Goal: Task Accomplishment & Management: Complete application form

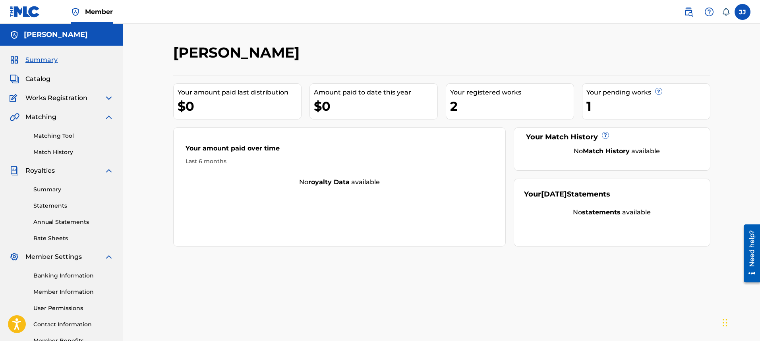
click at [40, 82] on span "Catalog" at bounding box center [37, 79] width 25 height 10
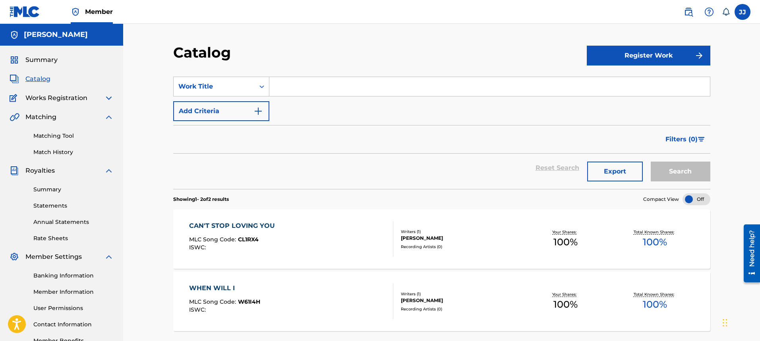
click at [659, 60] on button "Register Work" at bounding box center [649, 56] width 124 height 20
click at [648, 77] on link "Individual" at bounding box center [649, 81] width 124 height 19
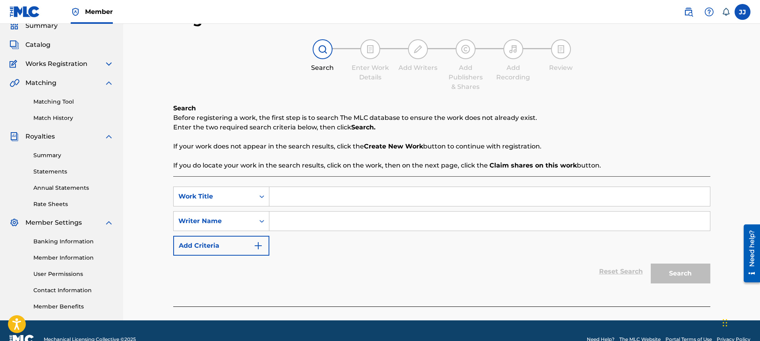
scroll to position [52, 0]
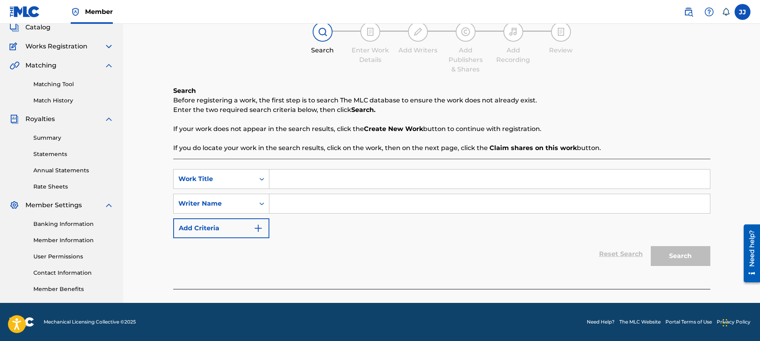
click at [314, 180] on input "Search Form" at bounding box center [489, 179] width 441 height 19
click at [287, 182] on input "Shes Not Coming Home Anymore" at bounding box center [489, 179] width 441 height 19
type input "She's Not Coming Home Anymore"
click at [324, 206] on input "Search Form" at bounding box center [489, 203] width 441 height 19
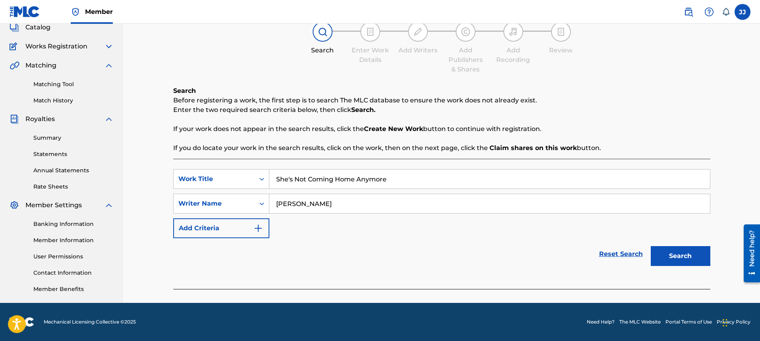
type input "[PERSON_NAME]"
click at [659, 258] on button "Search" at bounding box center [681, 256] width 60 height 20
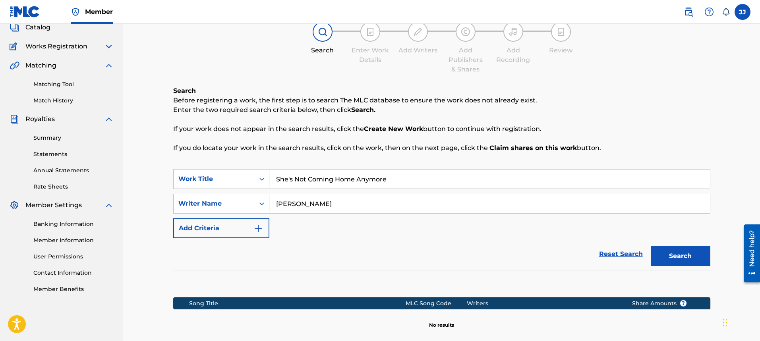
scroll to position [138, 0]
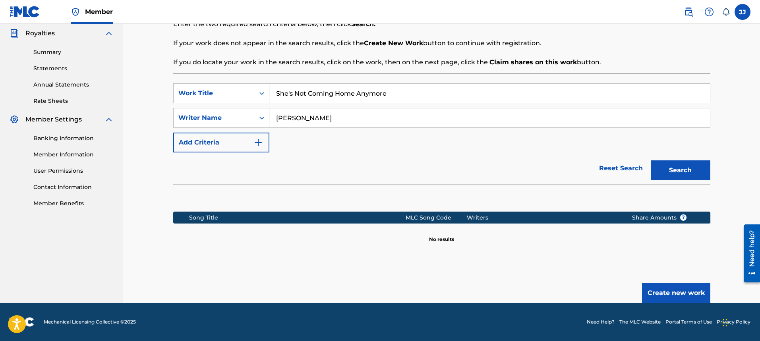
click at [680, 296] on button "Create new work" at bounding box center [676, 293] width 68 height 20
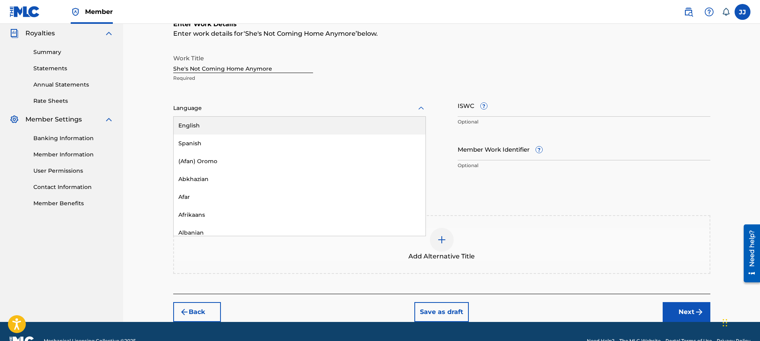
drag, startPoint x: 198, startPoint y: 107, endPoint x: 227, endPoint y: 109, distance: 29.5
click at [199, 108] on div at bounding box center [299, 108] width 253 height 10
click at [384, 124] on div "English" at bounding box center [300, 126] width 252 height 18
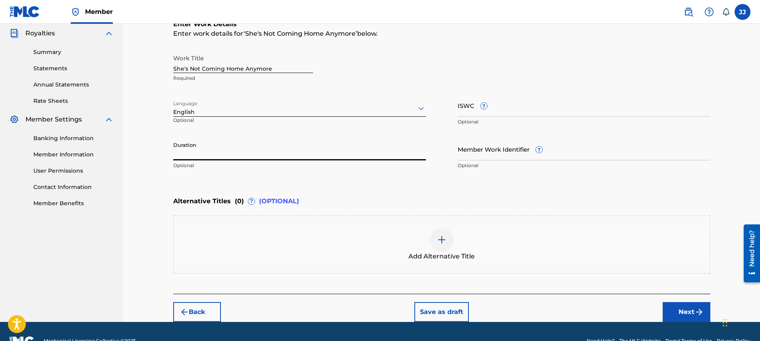
drag, startPoint x: 277, startPoint y: 155, endPoint x: 287, endPoint y: 157, distance: 10.2
click at [277, 155] on input "Duration" at bounding box center [299, 149] width 253 height 23
type input "04:40"
click at [757, 296] on div "Register Work Search Enter Work Details Add Writers Add Publishers & Shares Add…" at bounding box center [441, 104] width 637 height 436
click at [693, 313] on button "Next" at bounding box center [687, 312] width 48 height 20
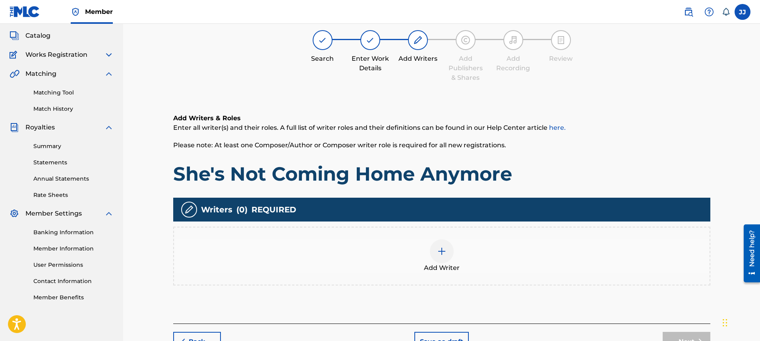
scroll to position [36, 0]
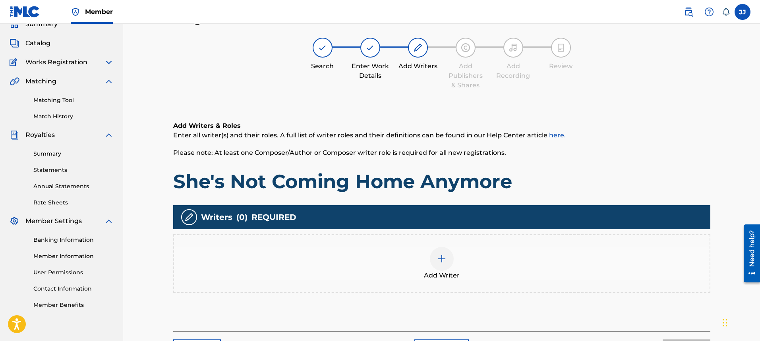
click at [437, 259] on img at bounding box center [442, 259] width 10 height 10
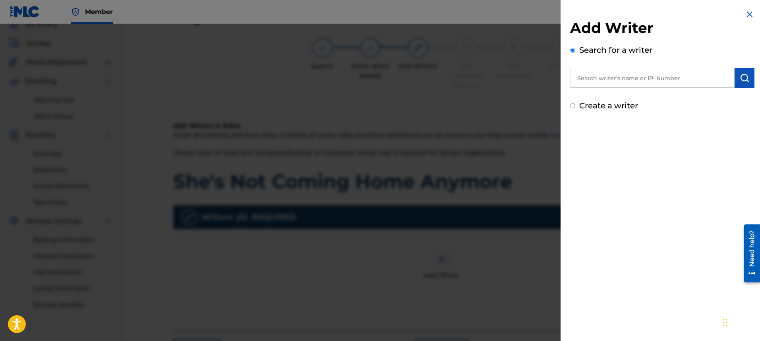
click at [675, 78] on input "text" at bounding box center [652, 78] width 165 height 20
type input "[PERSON_NAME]"
click at [575, 108] on div "Create a writer" at bounding box center [662, 106] width 184 height 12
click at [574, 105] on input "Create a writer" at bounding box center [572, 105] width 5 height 5
radio input "false"
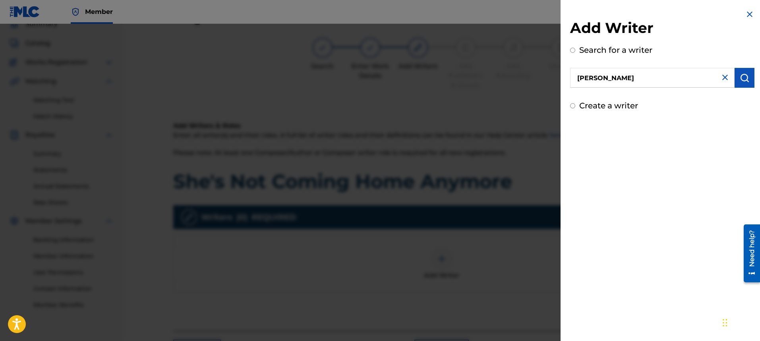
radio input "true"
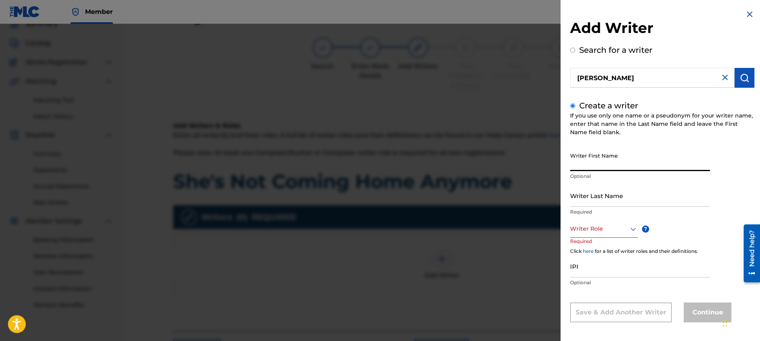
click at [615, 169] on input "Writer First Name" at bounding box center [640, 160] width 140 height 23
type input "[PERSON_NAME]"
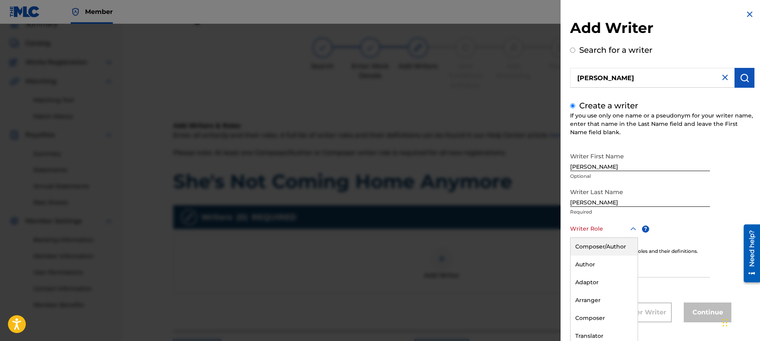
scroll to position [3, 0]
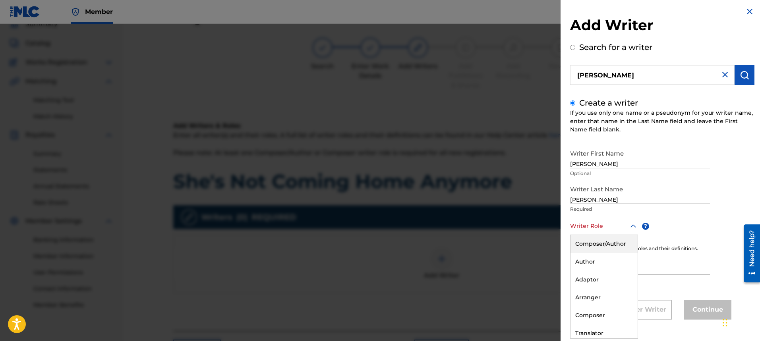
click at [630, 231] on div "Writer Role" at bounding box center [604, 226] width 68 height 18
click at [626, 243] on div "Composer/Author" at bounding box center [604, 244] width 67 height 18
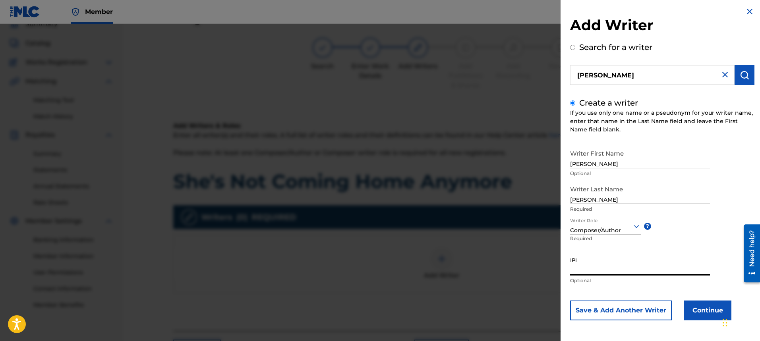
click at [638, 267] on input "IPI" at bounding box center [640, 264] width 140 height 23
type input "00334176670"
click at [692, 310] on button "Continue" at bounding box center [708, 311] width 48 height 20
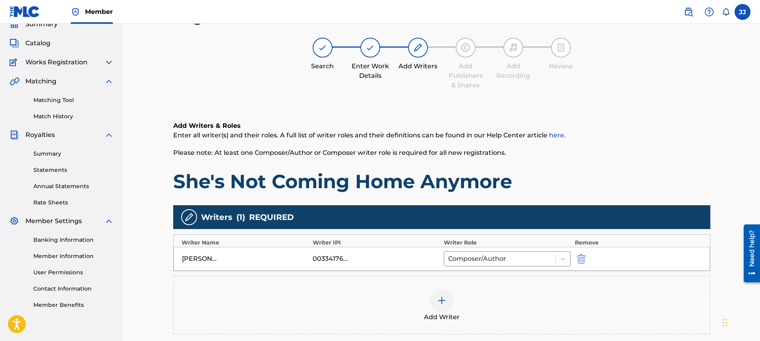
scroll to position [134, 0]
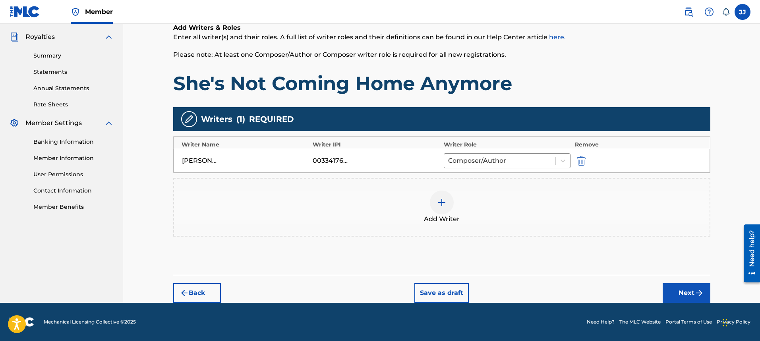
click at [690, 296] on button "Next" at bounding box center [687, 293] width 48 height 20
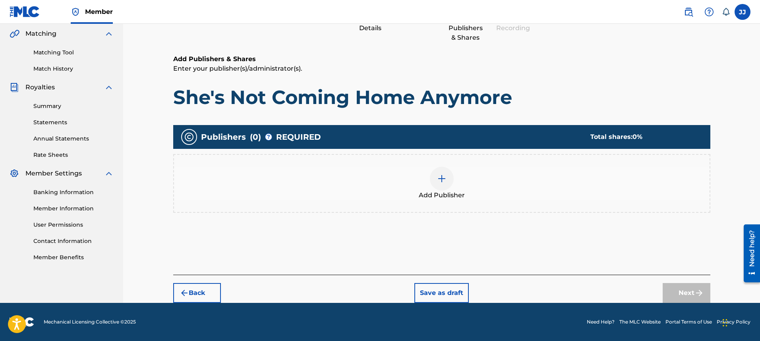
scroll to position [36, 0]
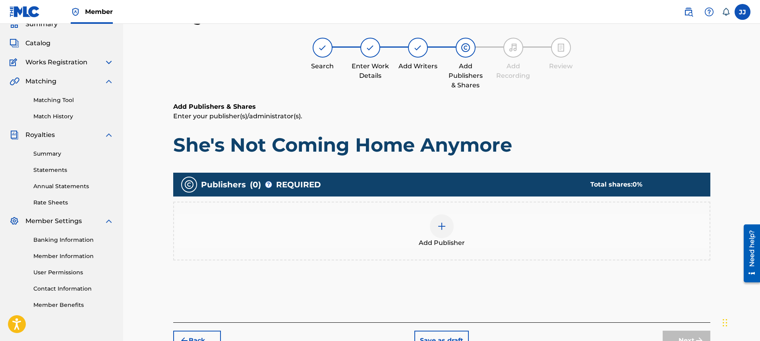
click at [447, 235] on div at bounding box center [442, 227] width 24 height 24
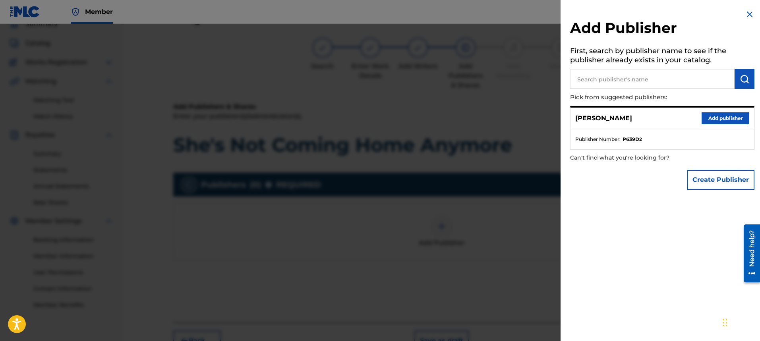
click at [720, 120] on button "Add publisher" at bounding box center [726, 118] width 48 height 12
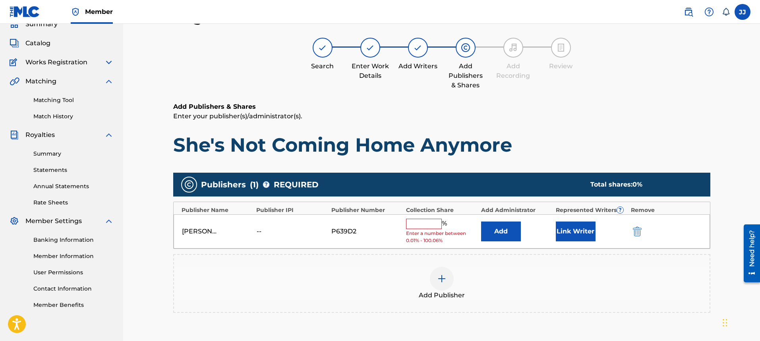
click at [428, 228] on input "text" at bounding box center [424, 224] width 36 height 10
type input "100"
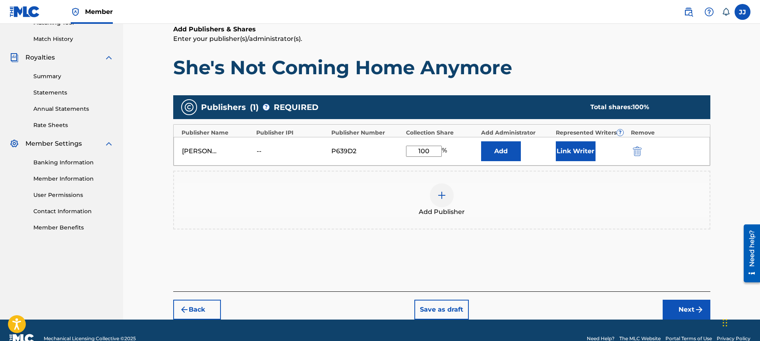
scroll to position [130, 0]
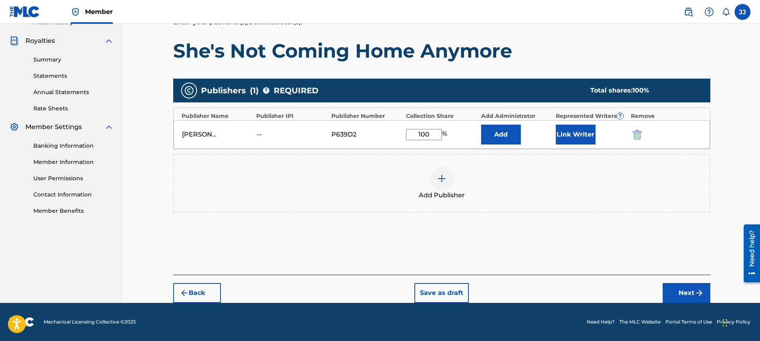
click at [682, 296] on button "Next" at bounding box center [687, 293] width 48 height 20
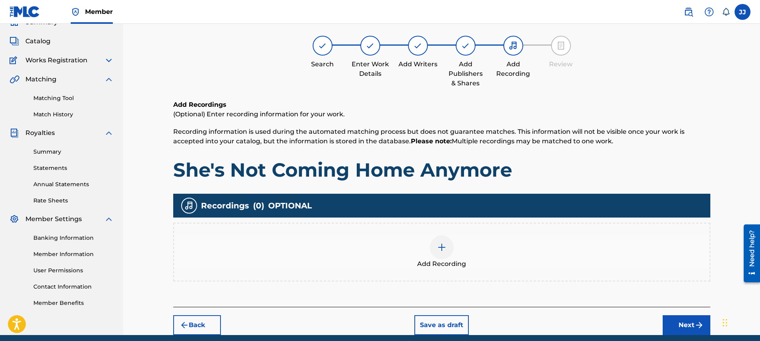
scroll to position [36, 0]
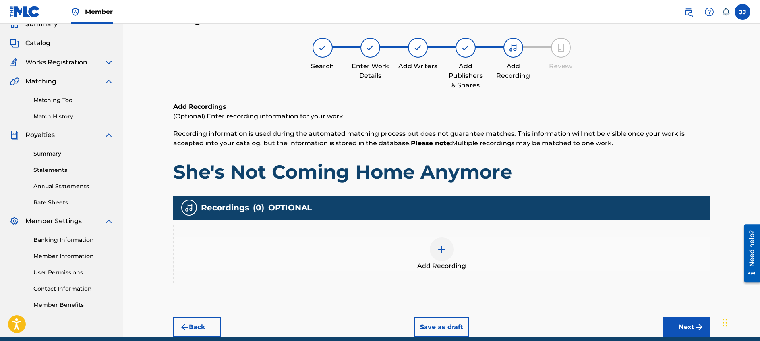
click at [452, 255] on div at bounding box center [442, 250] width 24 height 24
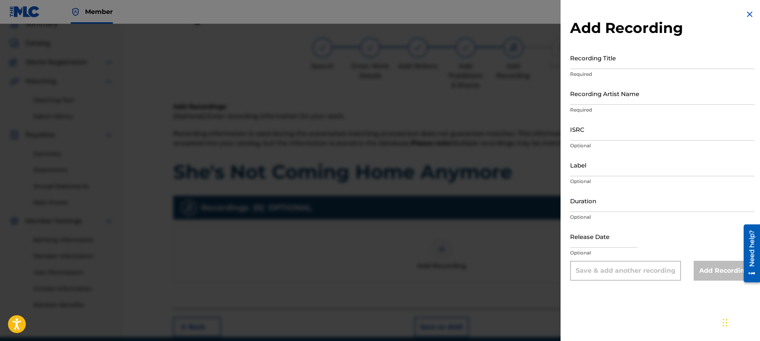
click at [612, 64] on input "Recording Title" at bounding box center [662, 57] width 184 height 23
type input "She's Not Coming Home Anymore"
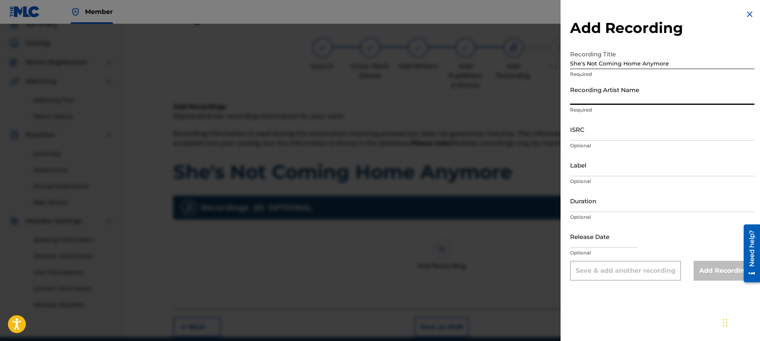
click at [611, 101] on input "Recording Artist Name" at bounding box center [662, 93] width 184 height 23
type input "[PERSON_NAME]"
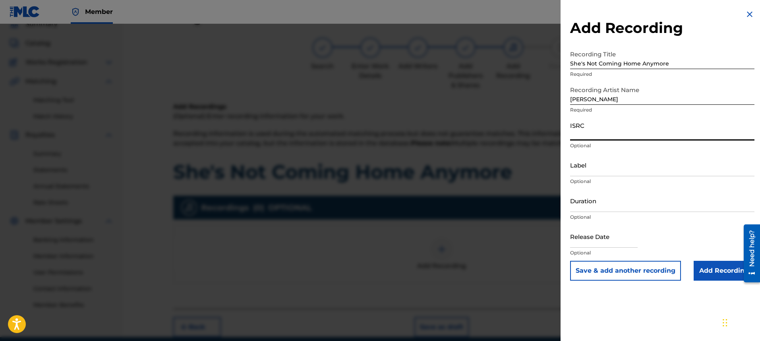
click at [618, 133] on input "ISRC" at bounding box center [662, 129] width 184 height 23
type input "ushm21703162"
click at [658, 176] on input "Label" at bounding box center [662, 165] width 184 height 23
type input "[PERSON_NAME]"
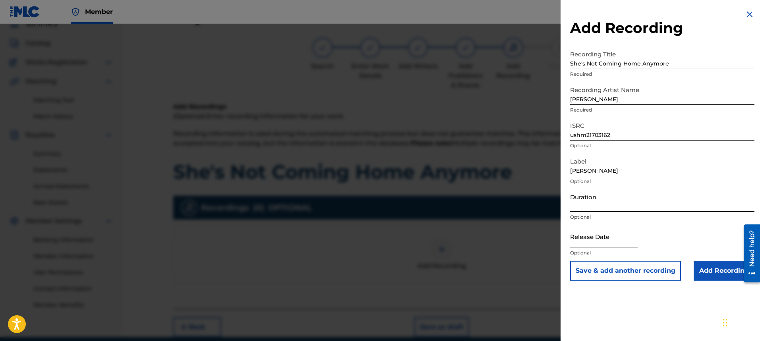
click at [649, 200] on input "Duration" at bounding box center [662, 201] width 184 height 23
type input "04:40"
select select "7"
select select "2025"
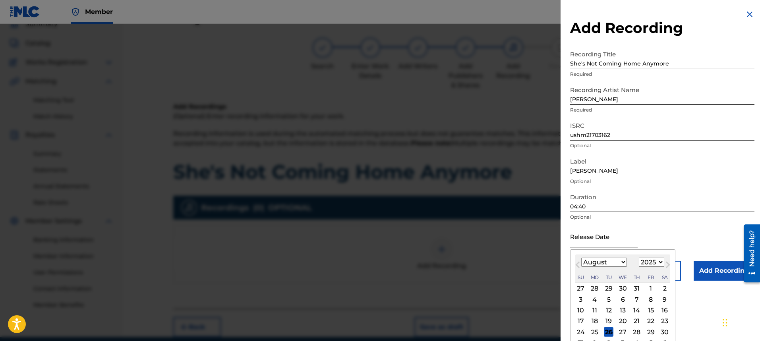
click at [605, 247] on input "text" at bounding box center [604, 236] width 68 height 23
type input "06"
click at [623, 261] on select "January February March April May June July August September October November De…" at bounding box center [604, 262] width 46 height 9
select select "5"
click at [581, 258] on select "January February March April May June July August September October November De…" at bounding box center [604, 262] width 46 height 9
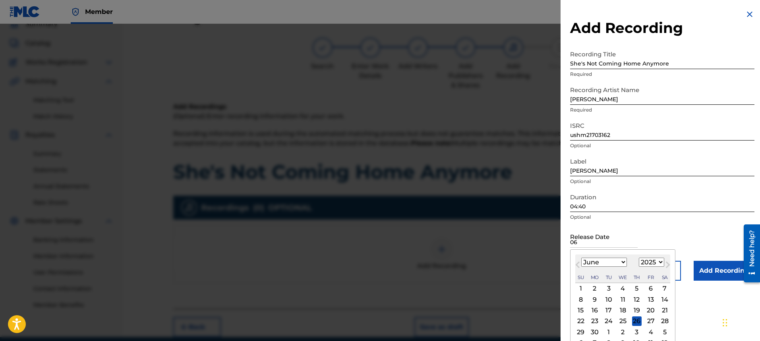
click at [582, 324] on div "22" at bounding box center [581, 322] width 10 height 10
type input "[DATE]"
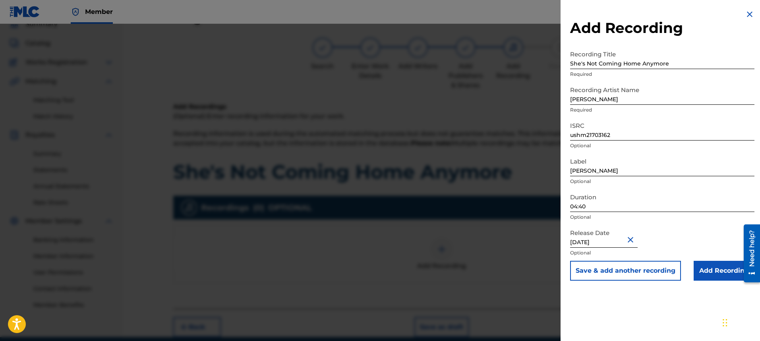
click at [610, 244] on input "[DATE]" at bounding box center [604, 236] width 68 height 23
select select "5"
select select "2025"
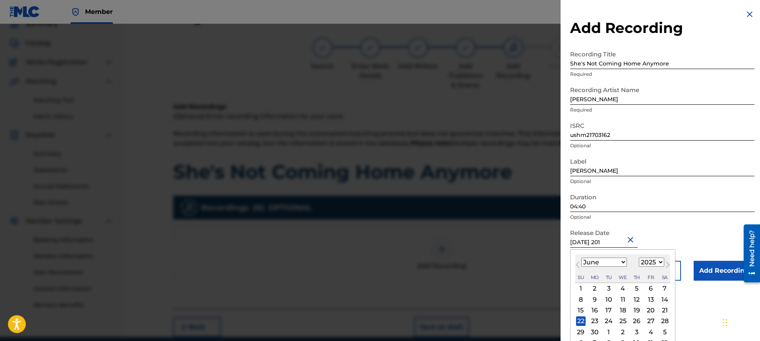
type input "[DATE]"
select select "2017"
type input "[DATE]"
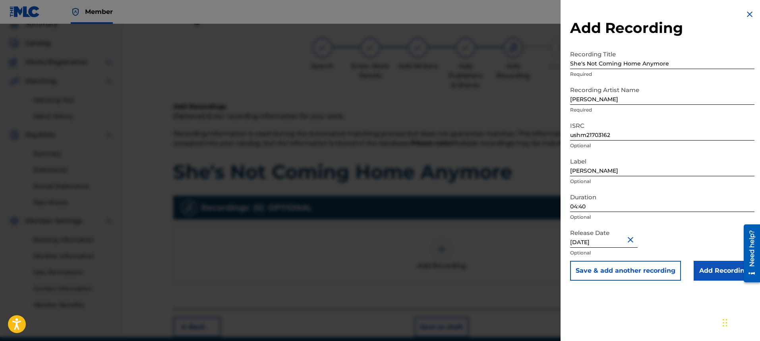
scroll to position [70, 0]
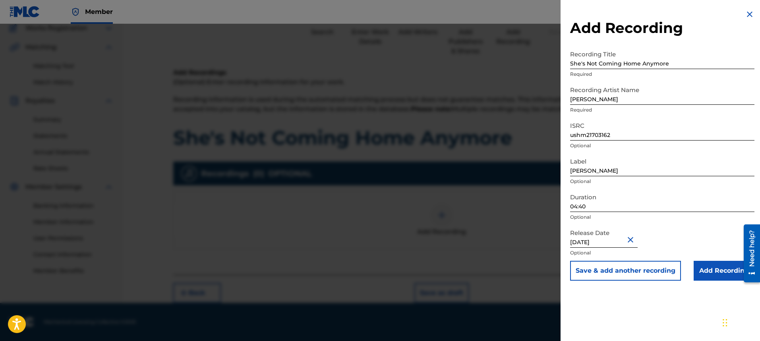
click at [713, 273] on input "Add Recording" at bounding box center [724, 271] width 61 height 20
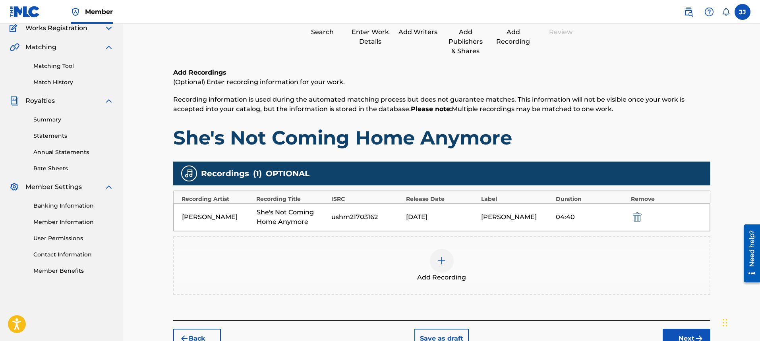
scroll to position [116, 0]
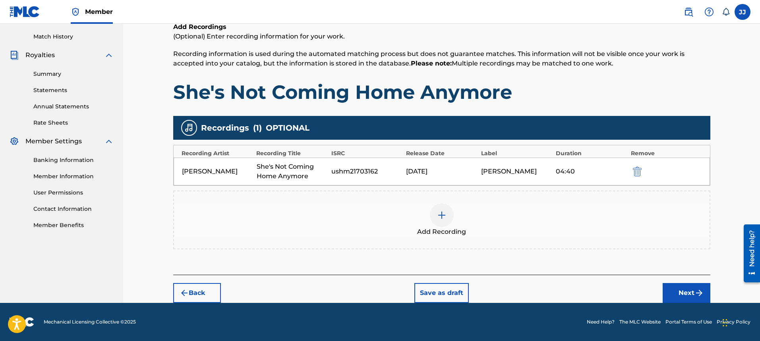
click at [689, 289] on button "Next" at bounding box center [687, 293] width 48 height 20
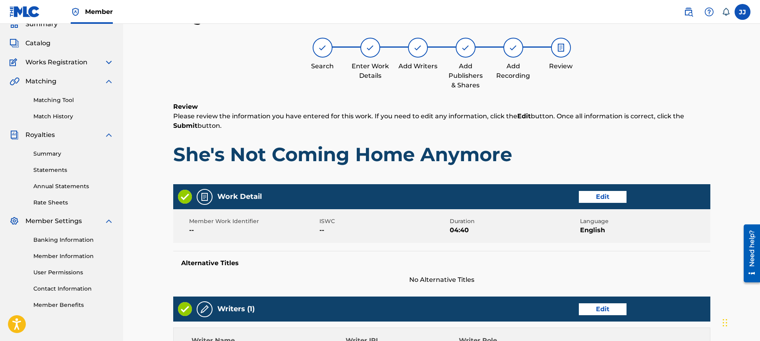
scroll to position [331, 0]
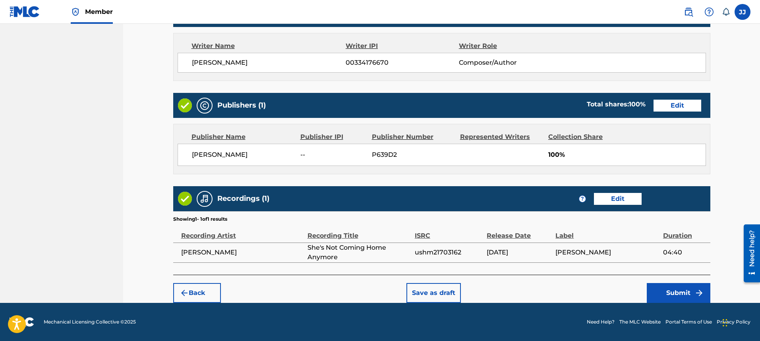
click at [677, 290] on button "Submit" at bounding box center [679, 293] width 64 height 20
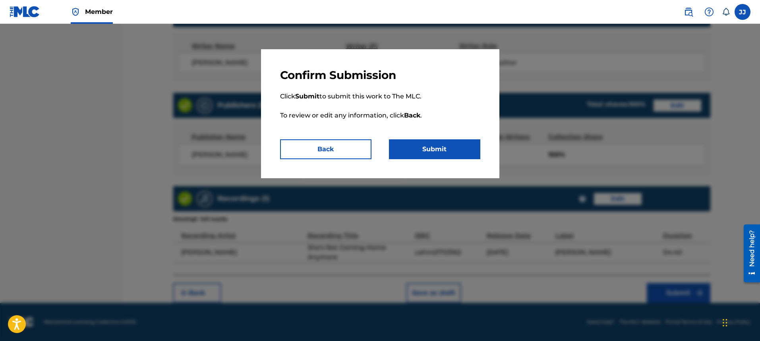
click at [454, 147] on button "Submit" at bounding box center [434, 149] width 91 height 20
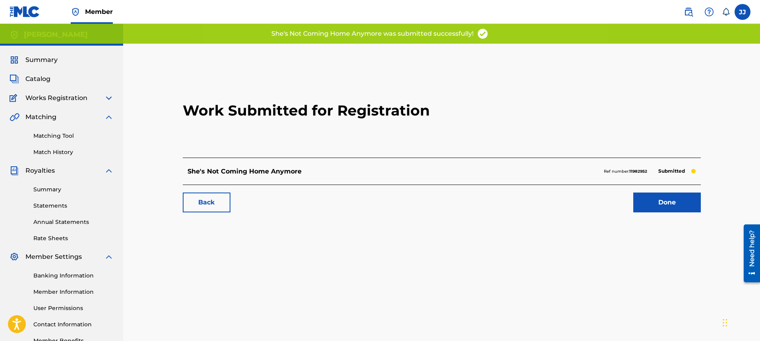
click at [669, 203] on link "Done" at bounding box center [667, 203] width 68 height 20
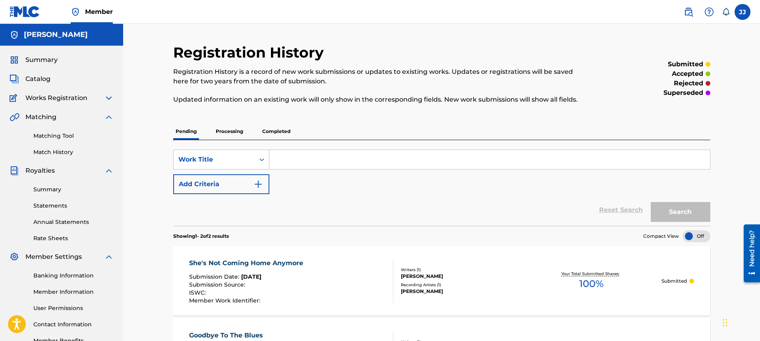
click at [40, 79] on span "Catalog" at bounding box center [37, 79] width 25 height 10
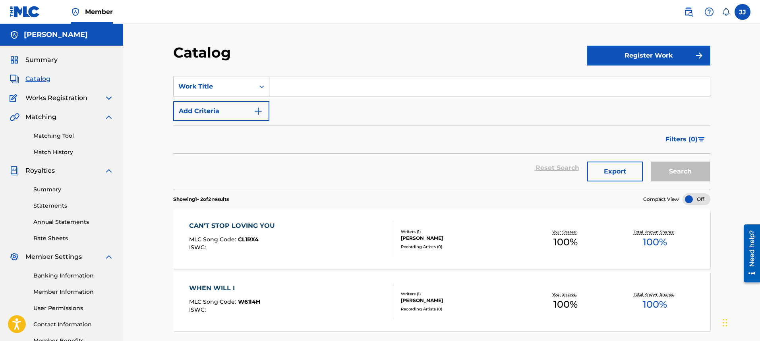
click at [628, 52] on button "Register Work" at bounding box center [649, 56] width 124 height 20
click at [626, 76] on link "Individual" at bounding box center [649, 81] width 124 height 19
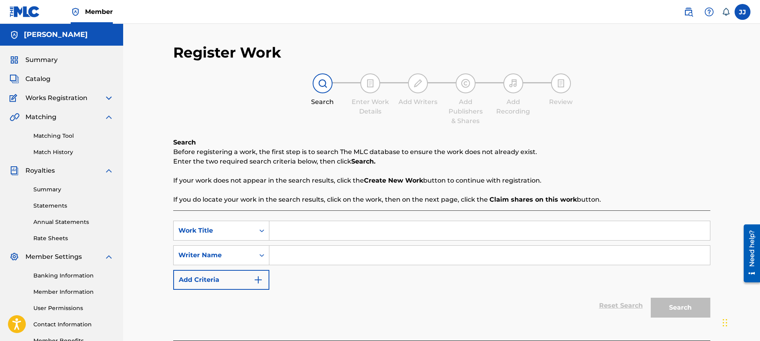
click at [356, 232] on input "Search Form" at bounding box center [489, 230] width 441 height 19
type input "Long Lost Lover"
click at [290, 256] on input "Search Form" at bounding box center [489, 255] width 441 height 19
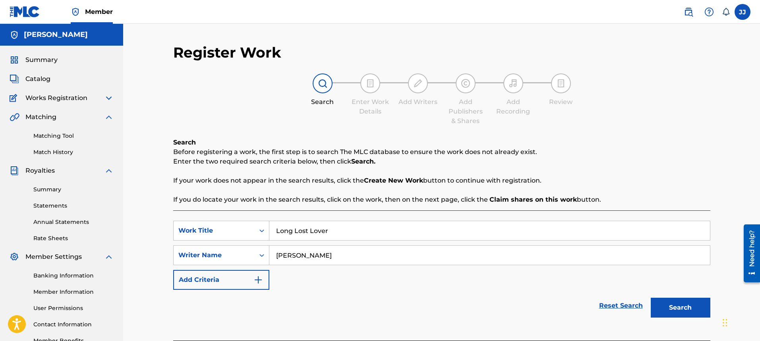
type input "[PERSON_NAME]"
click at [670, 313] on button "Search" at bounding box center [681, 308] width 60 height 20
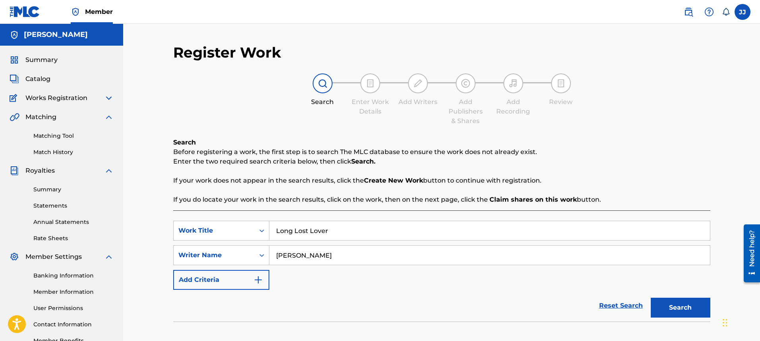
scroll to position [138, 0]
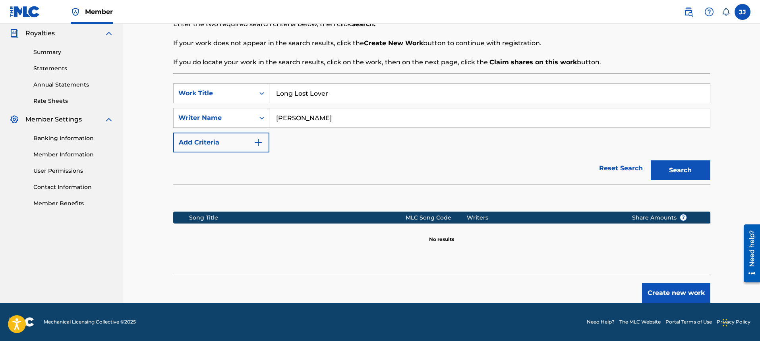
click at [706, 297] on button "Create new work" at bounding box center [676, 293] width 68 height 20
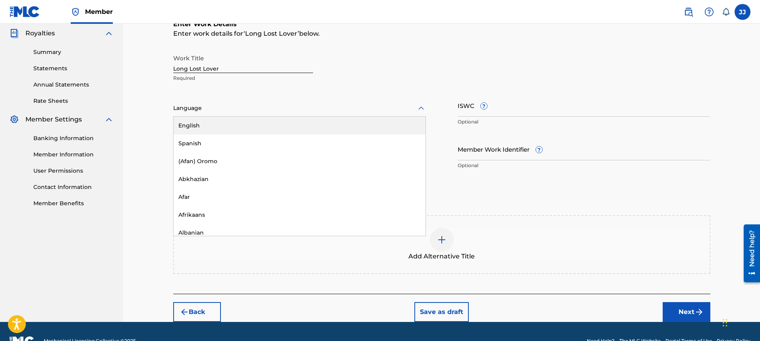
click at [238, 105] on div at bounding box center [299, 108] width 253 height 10
click at [252, 126] on div "English" at bounding box center [300, 126] width 252 height 18
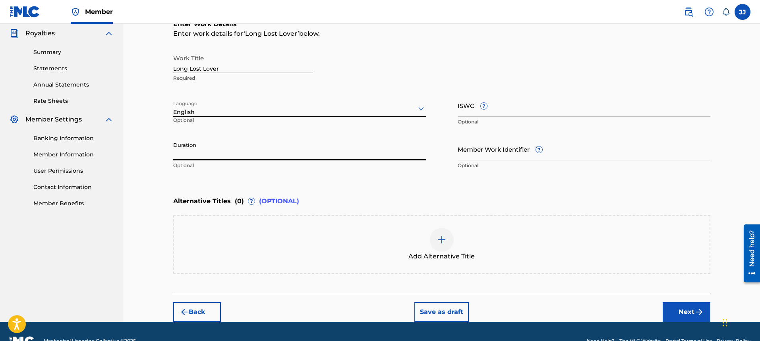
click at [242, 152] on input "Duration" at bounding box center [299, 149] width 253 height 23
type input "04:54"
click at [703, 313] on img "submit" at bounding box center [700, 313] width 10 height 10
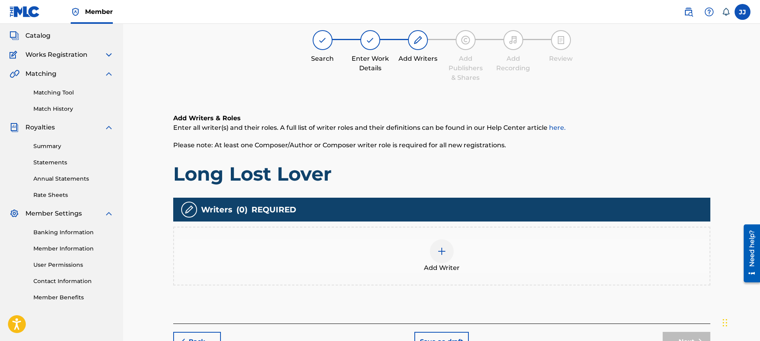
scroll to position [36, 0]
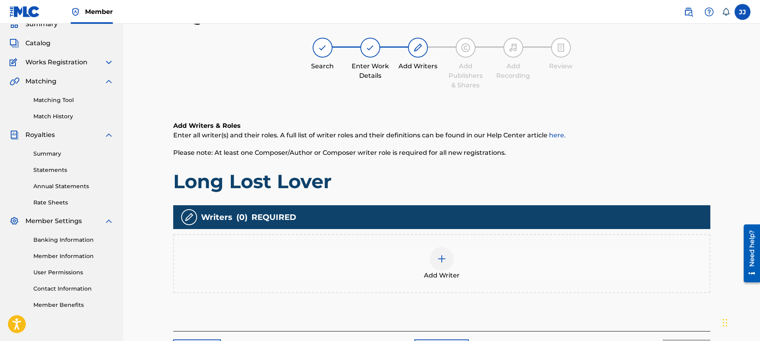
click at [436, 264] on div at bounding box center [442, 259] width 24 height 24
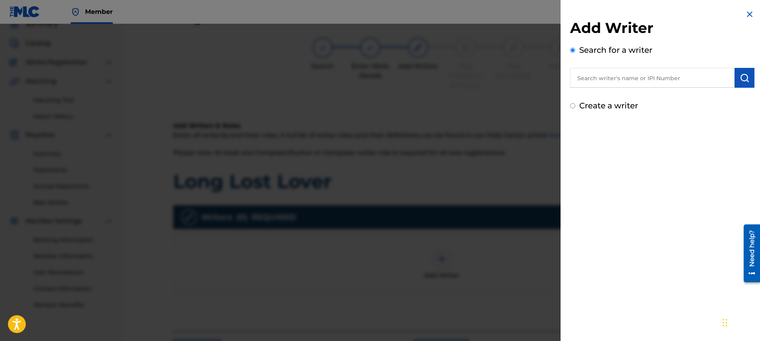
click at [635, 79] on input "text" at bounding box center [652, 78] width 165 height 20
type input "[PERSON_NAME]"
click at [574, 105] on input "Create a writer" at bounding box center [572, 105] width 5 height 5
radio input "false"
radio input "true"
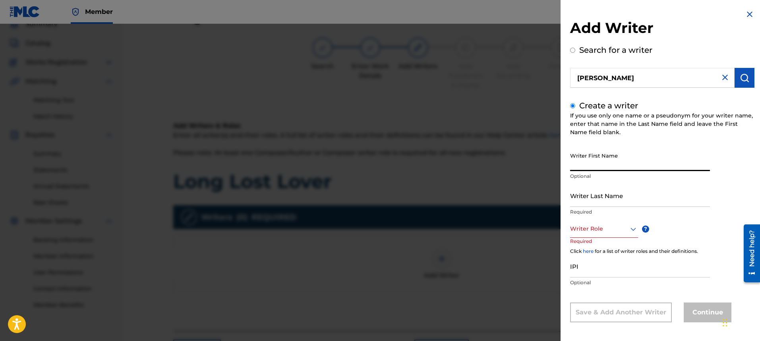
click at [626, 166] on input "Writer First Name" at bounding box center [640, 160] width 140 height 23
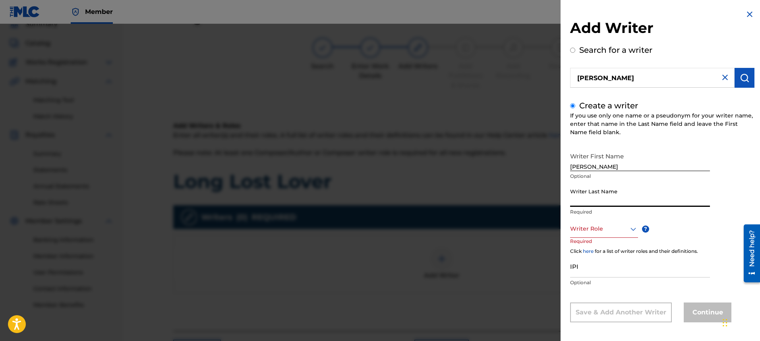
click at [637, 201] on input "Writer Last Name" at bounding box center [640, 195] width 140 height 23
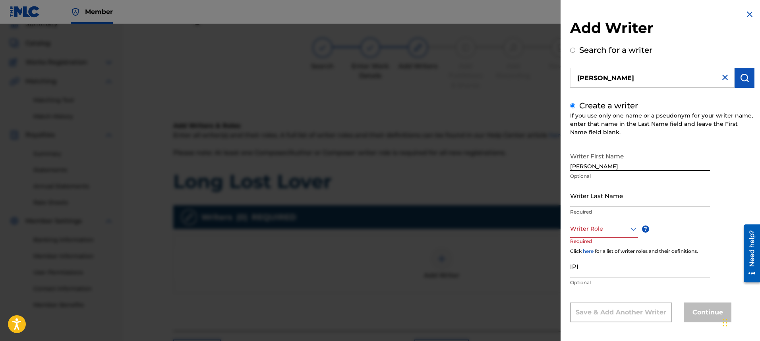
click at [634, 161] on input "[PERSON_NAME]" at bounding box center [640, 160] width 140 height 23
type input "[PERSON_NAME]"
click at [591, 205] on input "Writer Last Name" at bounding box center [640, 195] width 140 height 23
type input "[PERSON_NAME]"
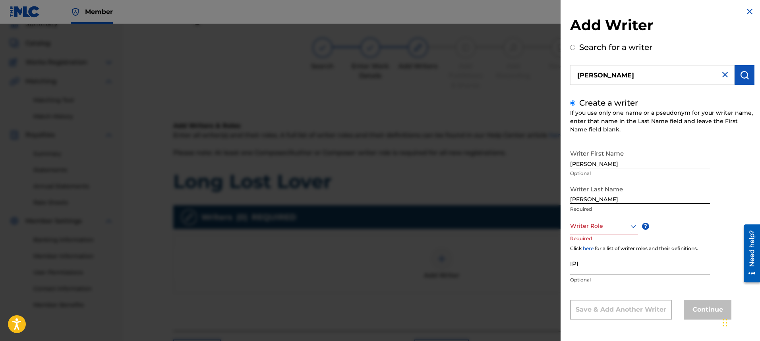
click at [635, 229] on icon at bounding box center [634, 227] width 10 height 10
click at [620, 245] on div "Composer/Author" at bounding box center [604, 244] width 67 height 18
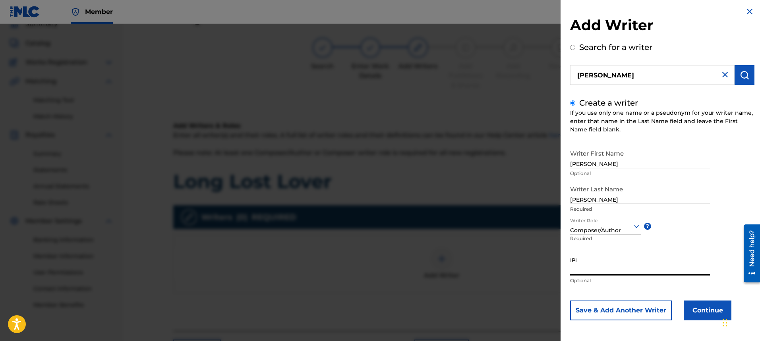
click at [621, 273] on input "IPI" at bounding box center [640, 264] width 140 height 23
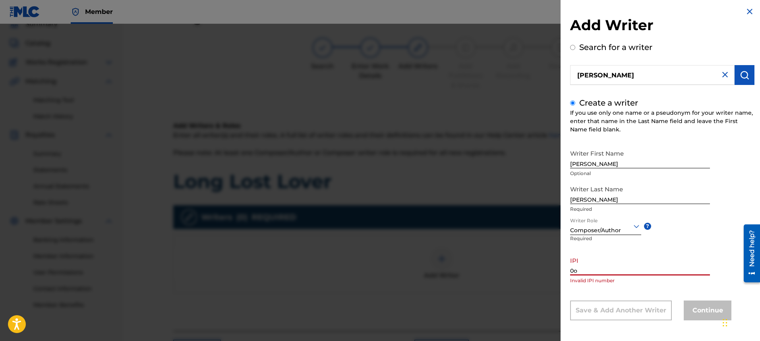
type input "0"
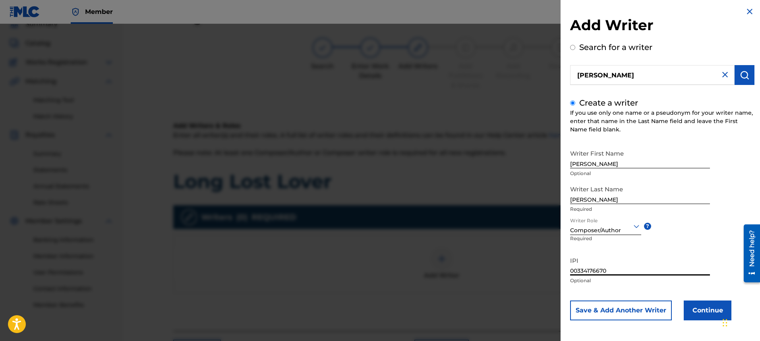
type input "00334176670"
click at [708, 316] on button "Continue" at bounding box center [708, 311] width 48 height 20
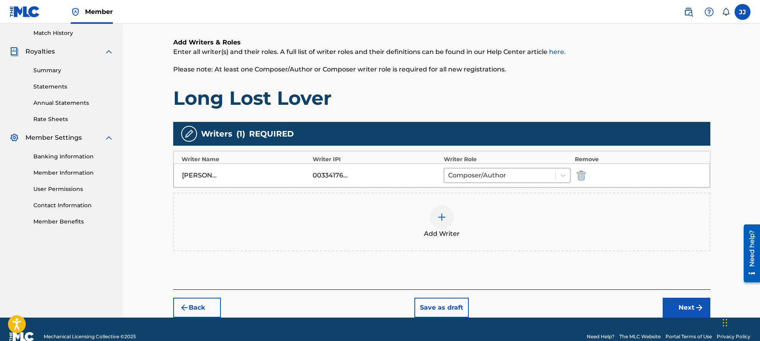
scroll to position [134, 0]
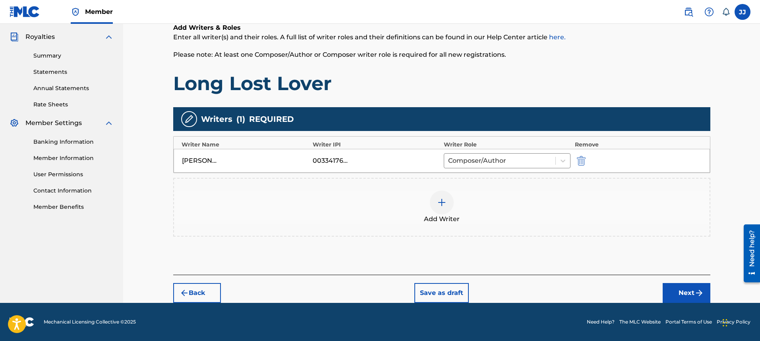
click at [677, 299] on button "Next" at bounding box center [687, 293] width 48 height 20
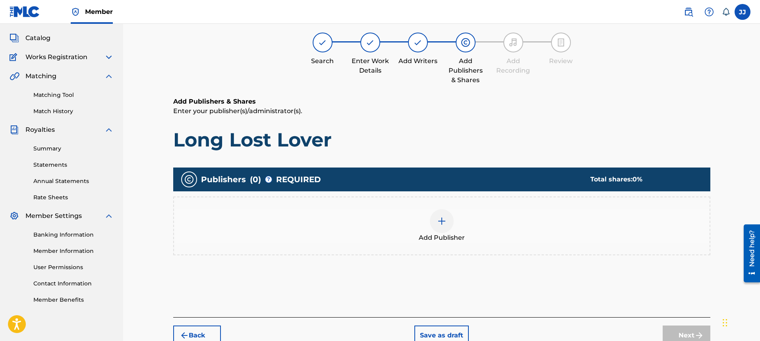
scroll to position [36, 0]
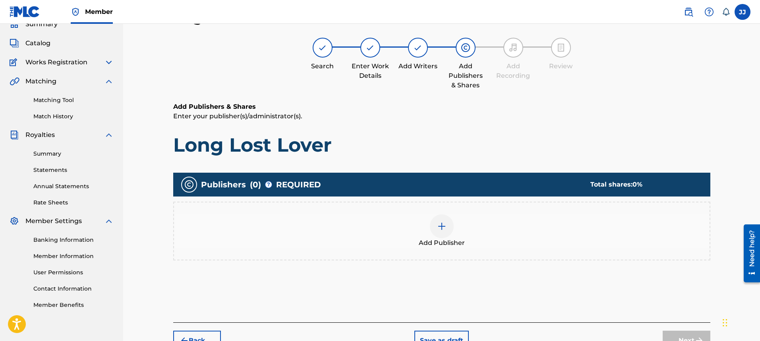
click at [446, 228] on img at bounding box center [442, 227] width 10 height 10
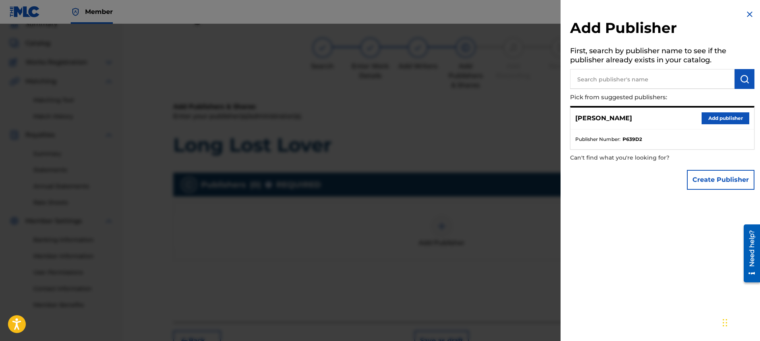
click at [718, 120] on button "Add publisher" at bounding box center [726, 118] width 48 height 12
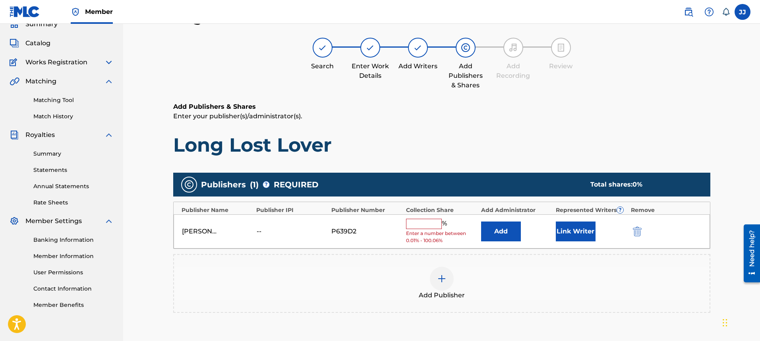
click at [437, 226] on input "text" at bounding box center [424, 224] width 36 height 10
type input "100"
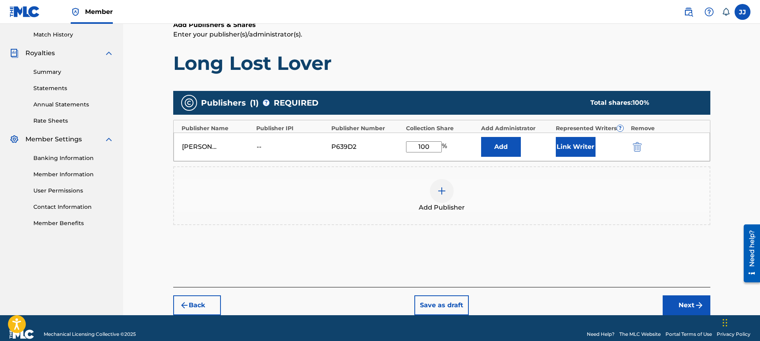
scroll to position [130, 0]
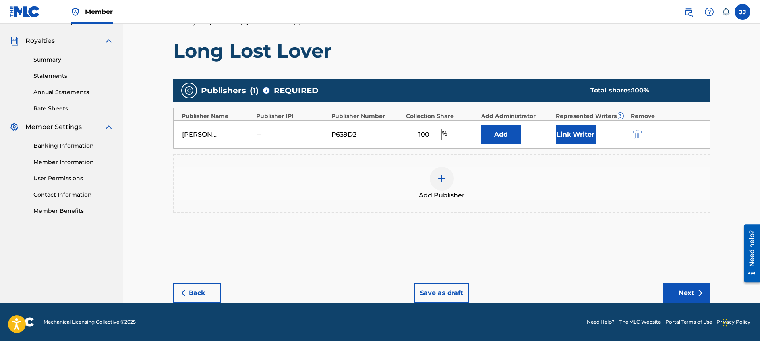
click at [678, 294] on button "Next" at bounding box center [687, 293] width 48 height 20
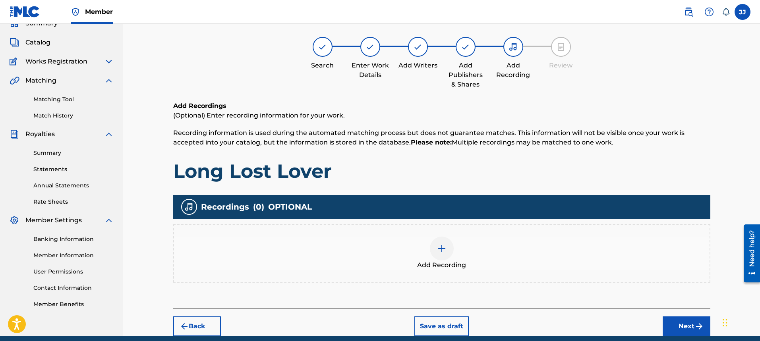
scroll to position [36, 0]
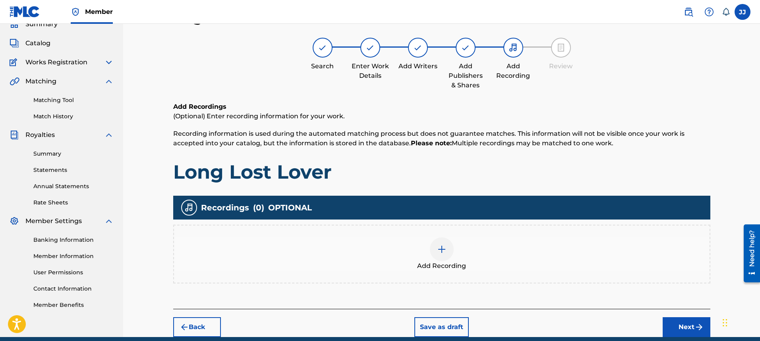
click at [437, 250] on img at bounding box center [442, 250] width 10 height 10
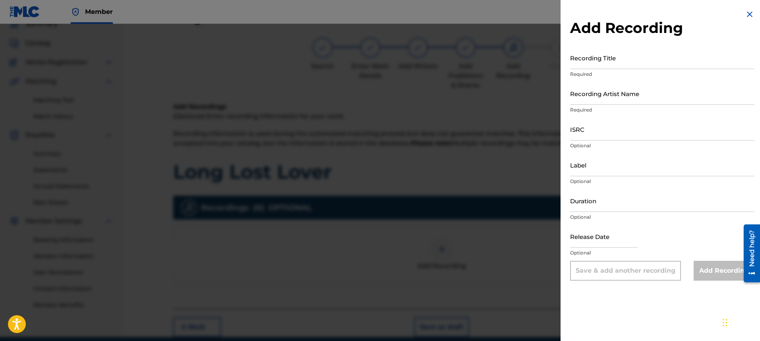
click at [618, 64] on input "Recording Title" at bounding box center [662, 57] width 184 height 23
type input "Long Lost Lover"
click at [621, 101] on input "Recording Artist Name" at bounding box center [662, 93] width 184 height 23
type input "[PERSON_NAME]"
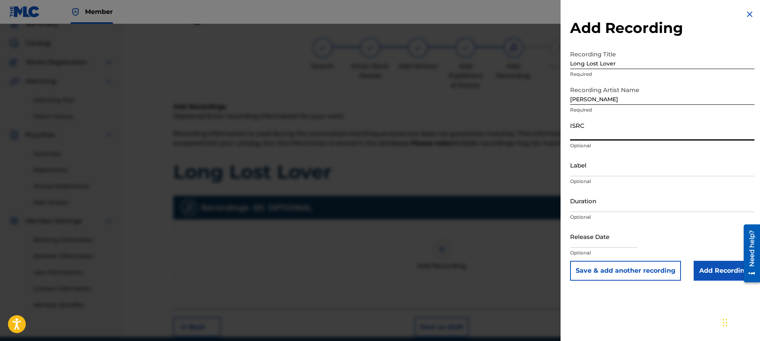
click at [622, 139] on input "ISRC" at bounding box center [662, 129] width 184 height 23
type input "ushm21765070"
click at [604, 171] on input "Label" at bounding box center [662, 165] width 184 height 23
type input "[PERSON_NAME]"
click at [626, 205] on input "Duration" at bounding box center [662, 201] width 184 height 23
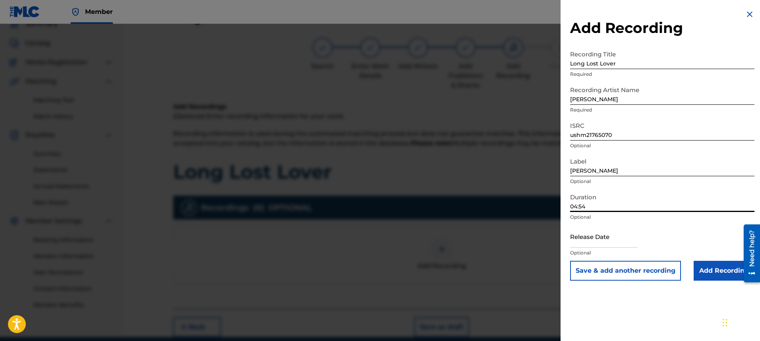
type input "04:54"
select select "7"
select select "2025"
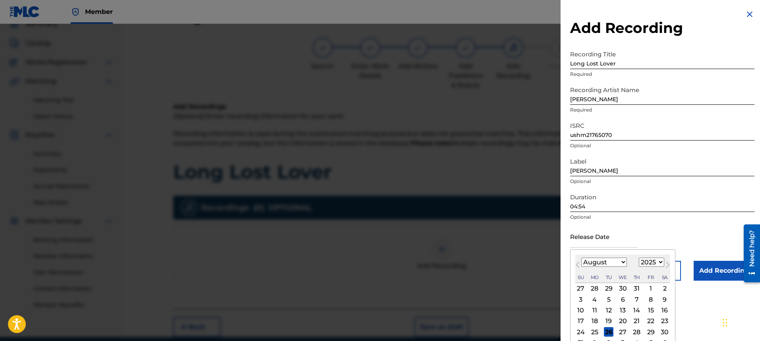
click at [613, 242] on input "text" at bounding box center [604, 236] width 68 height 23
type input "[DATE]"
select select "6"
select select "2017"
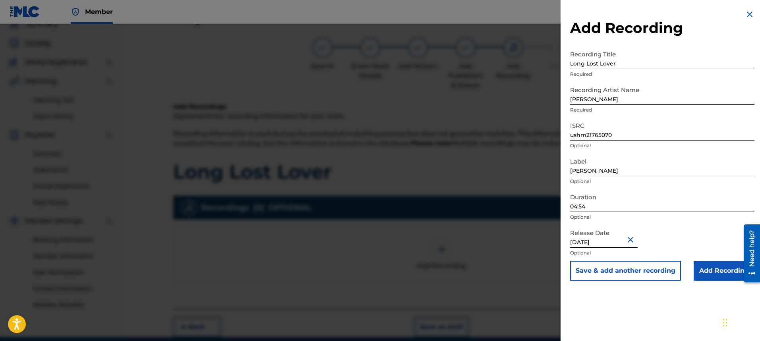
click at [715, 275] on input "Add Recording" at bounding box center [724, 271] width 61 height 20
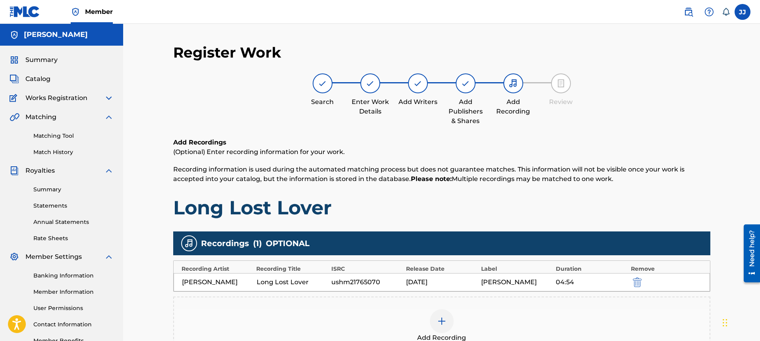
scroll to position [106, 0]
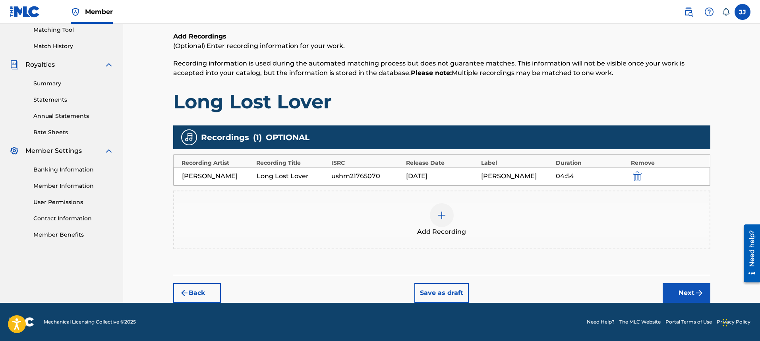
click at [702, 290] on img "submit" at bounding box center [700, 294] width 10 height 10
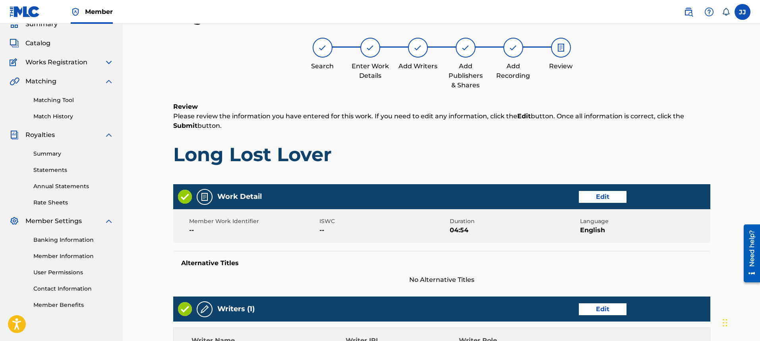
scroll to position [331, 0]
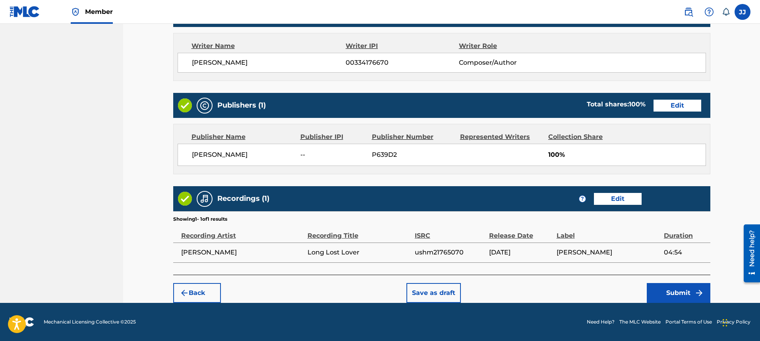
click at [676, 296] on button "Submit" at bounding box center [679, 293] width 64 height 20
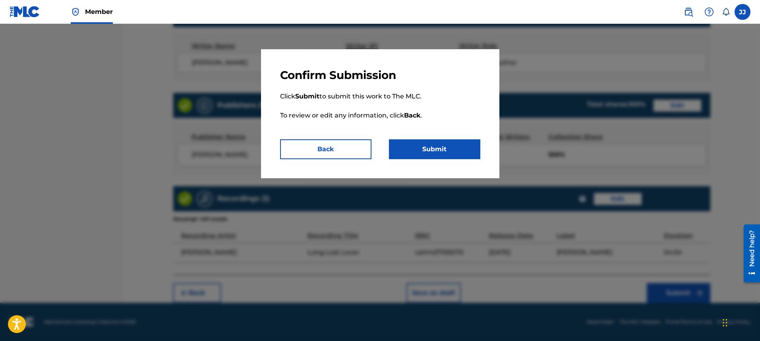
click at [449, 149] on button "Submit" at bounding box center [434, 149] width 91 height 20
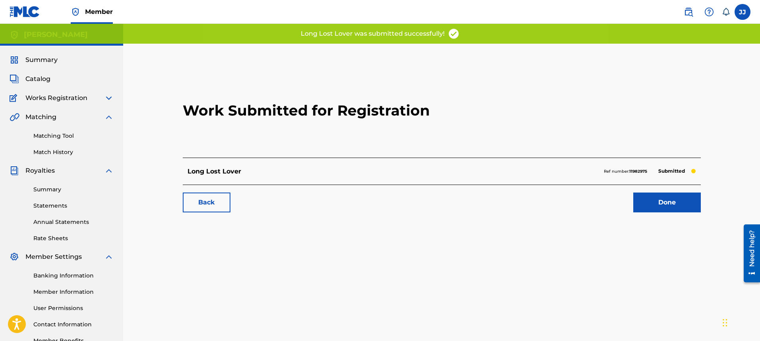
click at [675, 207] on link "Done" at bounding box center [667, 203] width 68 height 20
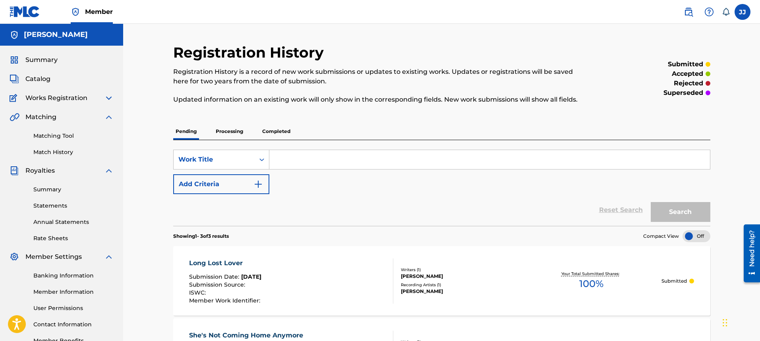
click at [674, 208] on div "Search" at bounding box center [679, 210] width 64 height 32
click at [41, 79] on span "Catalog" at bounding box center [37, 79] width 25 height 10
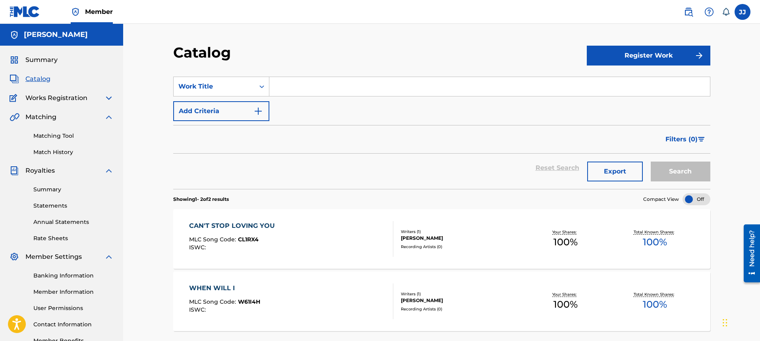
click at [647, 62] on button "Register Work" at bounding box center [649, 56] width 124 height 20
click at [633, 87] on link "Individual" at bounding box center [649, 81] width 124 height 19
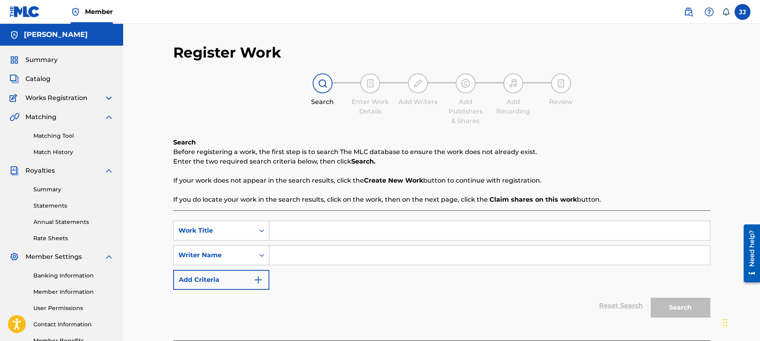
click at [335, 227] on input "Search Form" at bounding box center [489, 230] width 441 height 19
type input "Luv U Girl"
click at [347, 259] on input "Search Form" at bounding box center [489, 255] width 441 height 19
type input "[PERSON_NAME]"
click at [697, 314] on button "Search" at bounding box center [681, 308] width 60 height 20
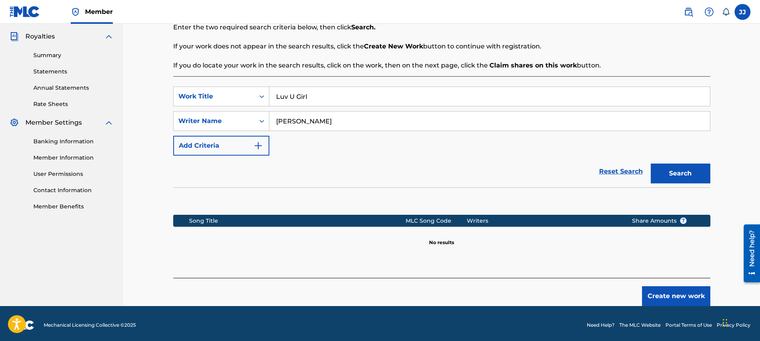
scroll to position [138, 0]
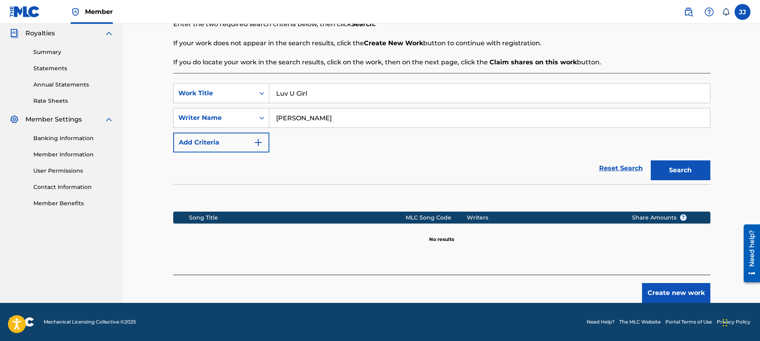
click at [668, 293] on button "Create new work" at bounding box center [676, 293] width 68 height 20
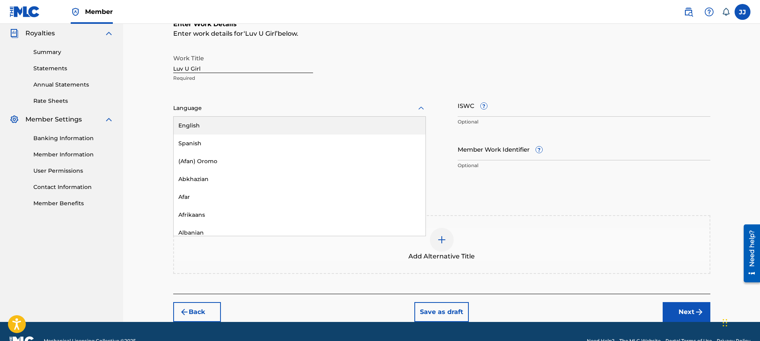
drag, startPoint x: 265, startPoint y: 113, endPoint x: 279, endPoint y: 114, distance: 13.9
click at [269, 114] on div "Language" at bounding box center [299, 108] width 253 height 17
click at [275, 124] on div "English" at bounding box center [300, 126] width 252 height 18
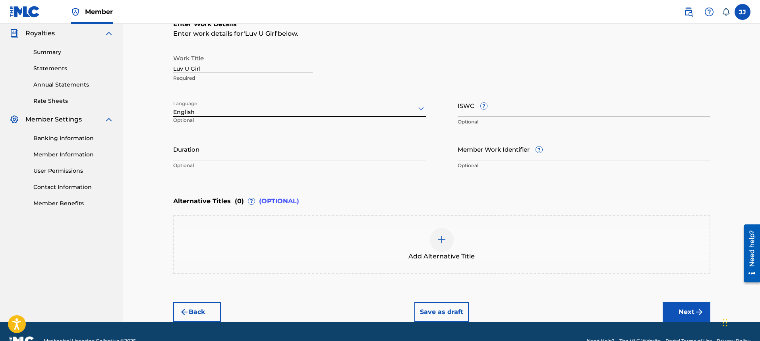
click at [317, 156] on input "Duration" at bounding box center [299, 149] width 253 height 23
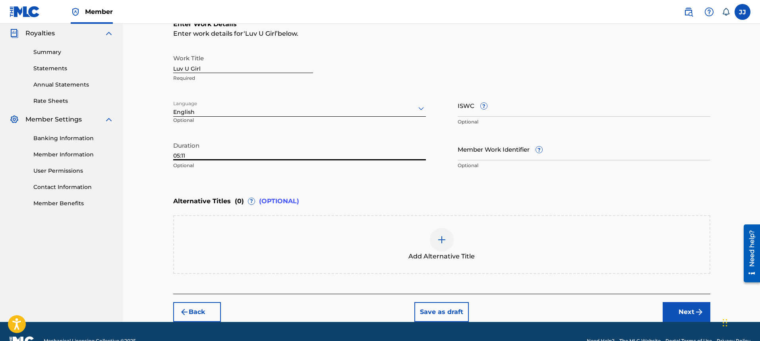
type input "05:11"
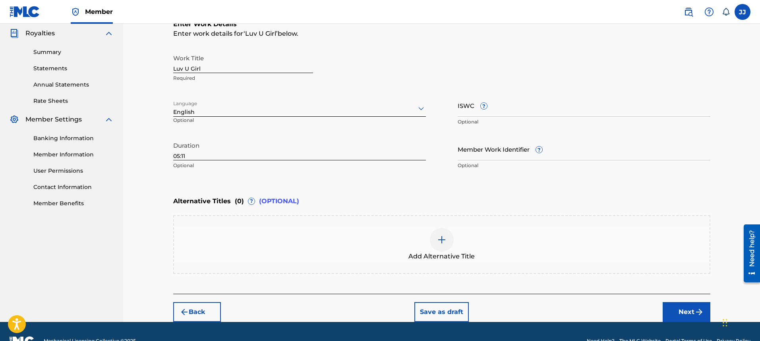
click at [695, 312] on img "submit" at bounding box center [700, 313] width 10 height 10
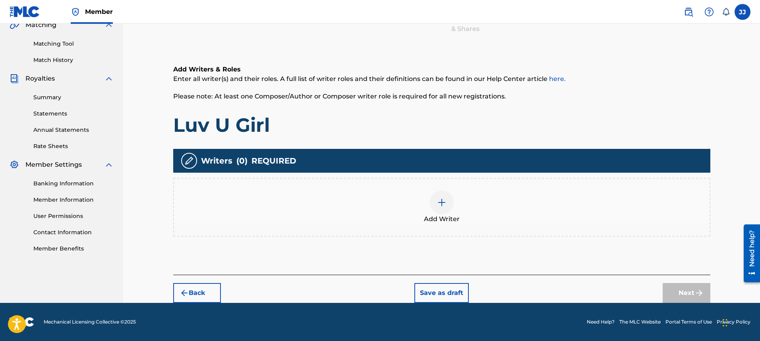
scroll to position [36, 0]
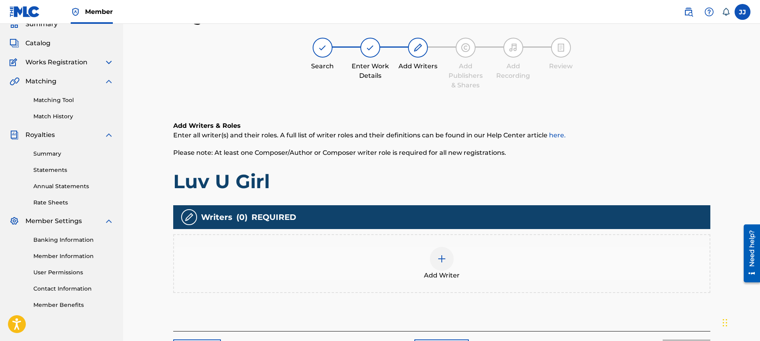
click at [437, 263] on img at bounding box center [442, 259] width 10 height 10
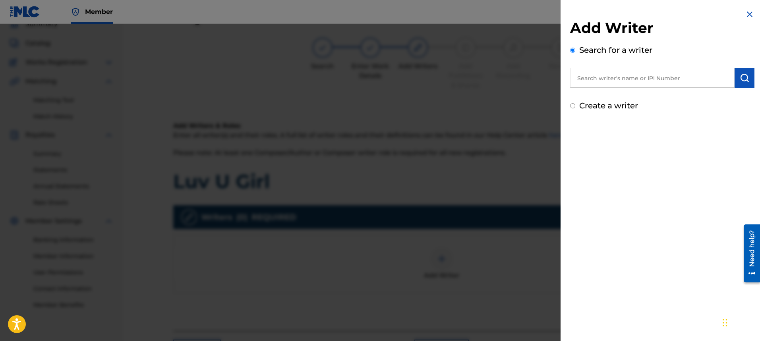
click at [628, 86] on input "text" at bounding box center [652, 78] width 165 height 20
type input "[PERSON_NAME]"
click at [575, 107] on input "Create a writer" at bounding box center [572, 105] width 5 height 5
radio input "false"
radio input "true"
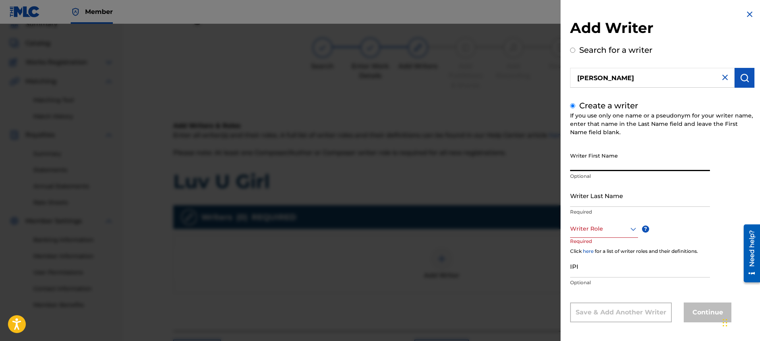
click at [606, 163] on input "Writer First Name" at bounding box center [640, 160] width 140 height 23
type input "[PERSON_NAME]"
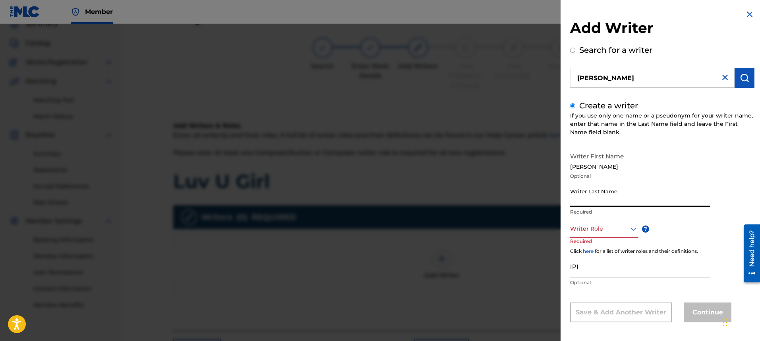
click at [622, 200] on input "Writer Last Name" at bounding box center [640, 195] width 140 height 23
type input "[PERSON_NAME]"
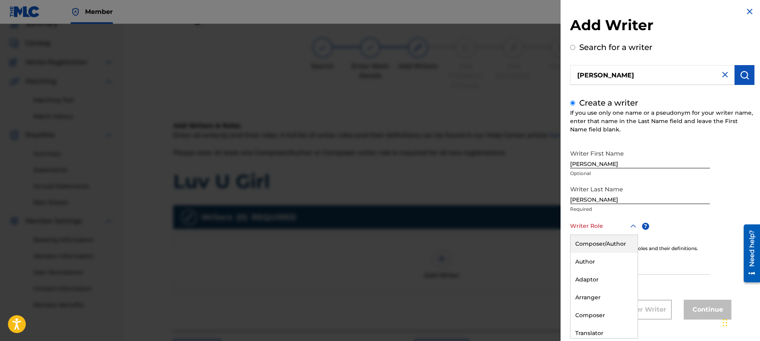
click at [632, 232] on div "Writer Role" at bounding box center [604, 226] width 68 height 18
click at [616, 243] on div "Composer/Author" at bounding box center [604, 244] width 67 height 18
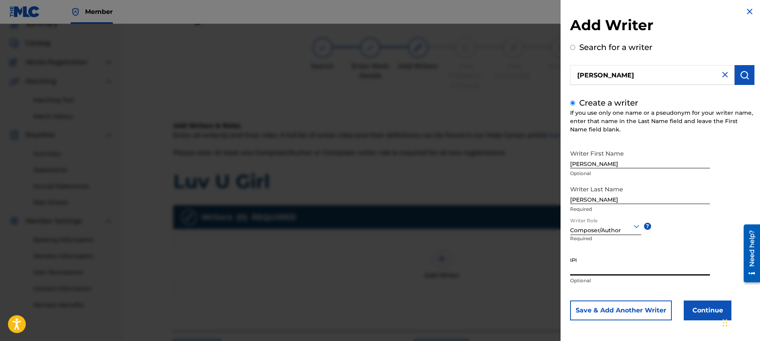
click at [622, 271] on input "IPI" at bounding box center [640, 264] width 140 height 23
type input "00334176670"
click at [688, 312] on button "Continue" at bounding box center [708, 311] width 48 height 20
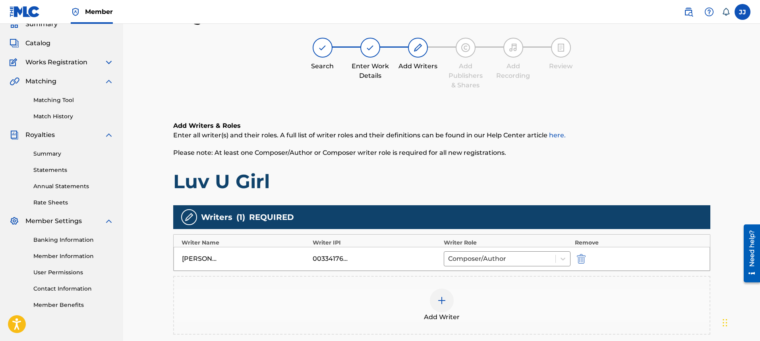
scroll to position [134, 0]
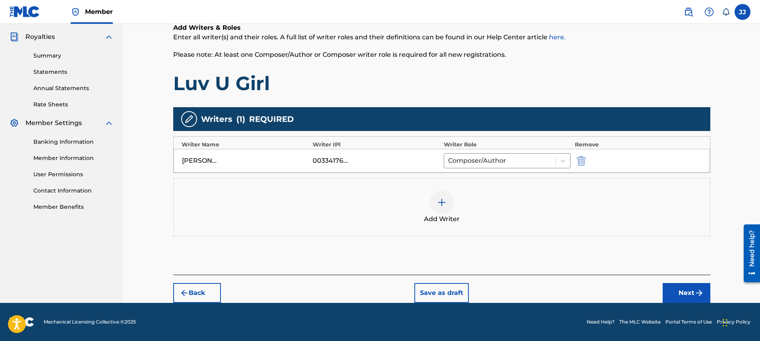
click at [692, 289] on button "Next" at bounding box center [687, 293] width 48 height 20
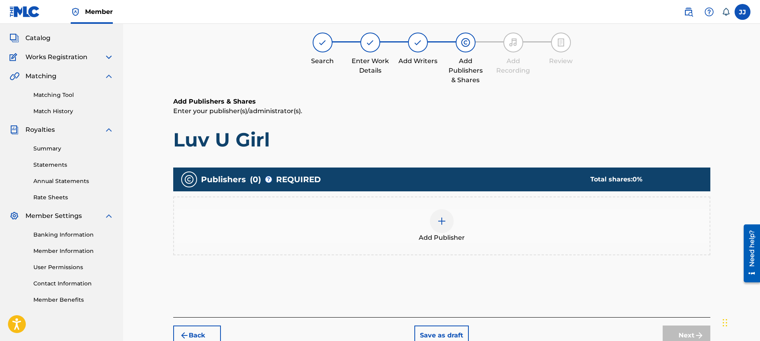
scroll to position [36, 0]
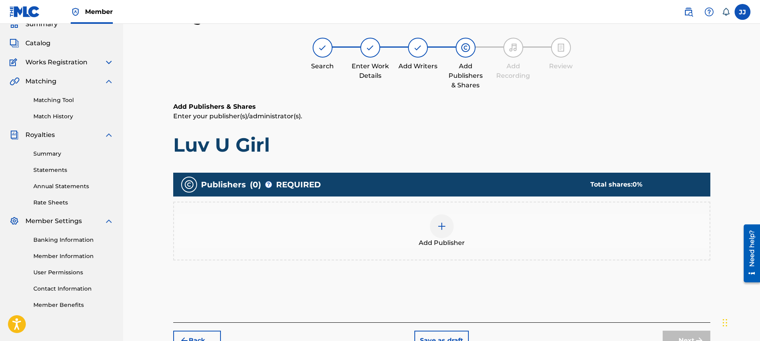
click at [442, 225] on img at bounding box center [442, 227] width 10 height 10
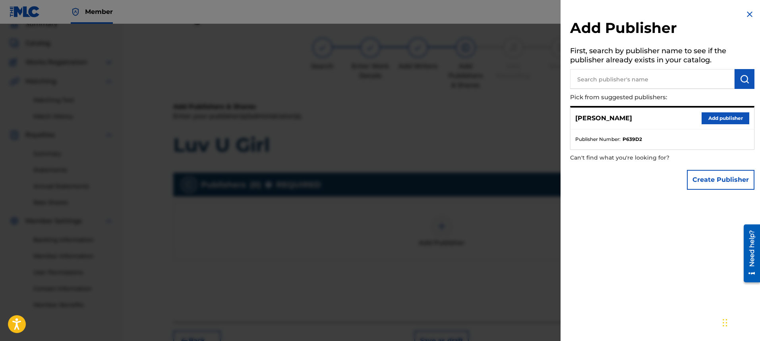
click at [722, 119] on button "Add publisher" at bounding box center [726, 118] width 48 height 12
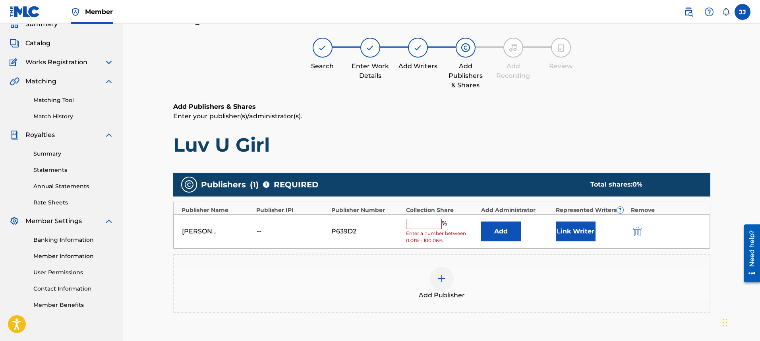
click at [442, 222] on span "%" at bounding box center [445, 224] width 7 height 10
click at [440, 224] on input "text" at bounding box center [424, 224] width 36 height 10
type input "100"
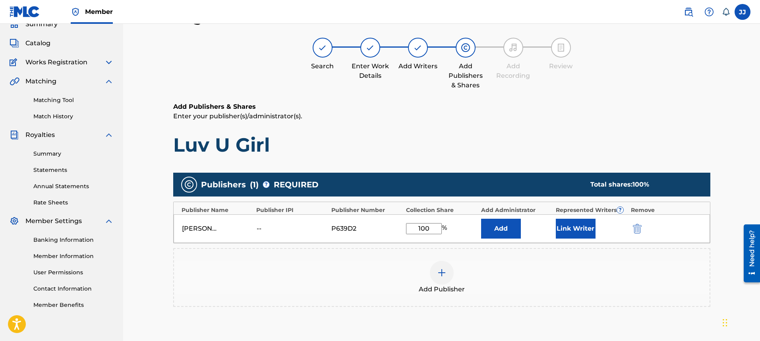
scroll to position [130, 0]
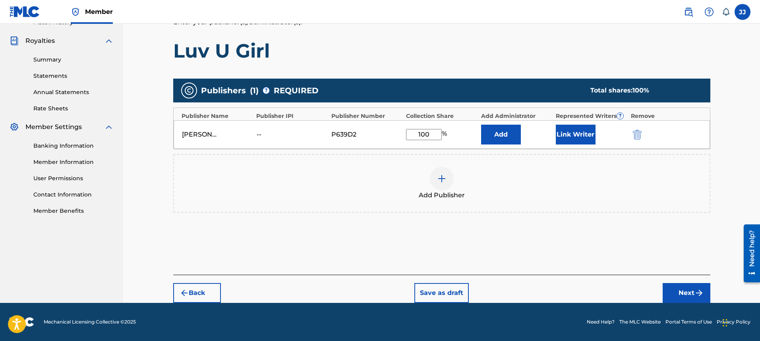
click at [683, 295] on button "Next" at bounding box center [687, 293] width 48 height 20
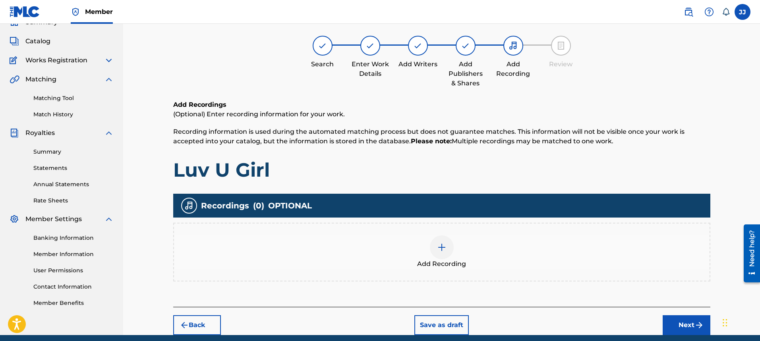
scroll to position [36, 0]
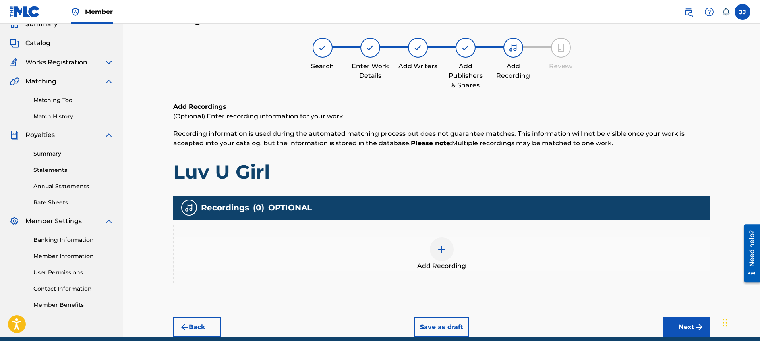
click at [442, 247] on img at bounding box center [442, 250] width 10 height 10
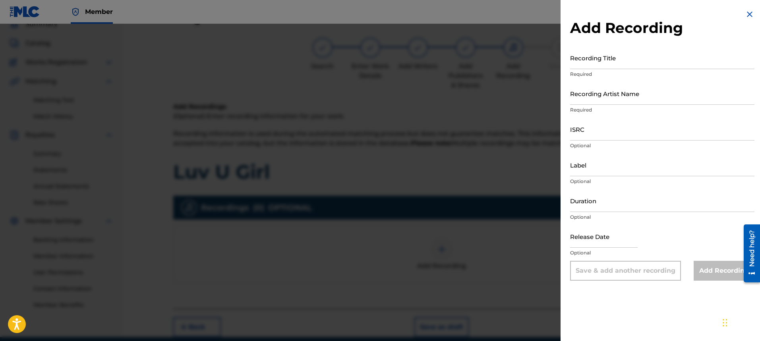
click at [602, 64] on input "Recording Title" at bounding box center [662, 57] width 184 height 23
type input "Luv U Girl"
click at [640, 108] on p "Required" at bounding box center [662, 110] width 184 height 7
click at [640, 102] on input "Recording Artist Name" at bounding box center [662, 93] width 184 height 23
type input "[PERSON_NAME]"
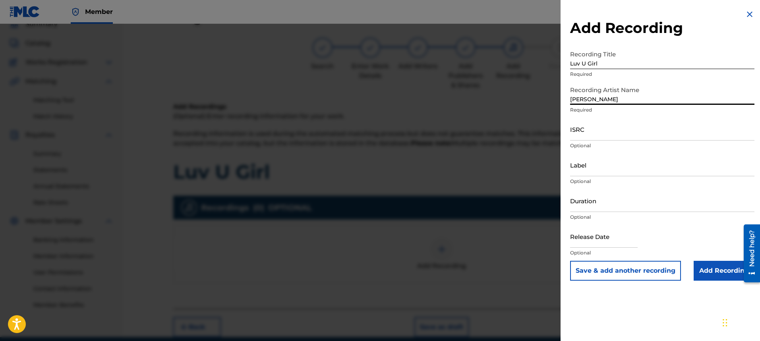
click at [628, 132] on input "ISRC" at bounding box center [662, 129] width 184 height 23
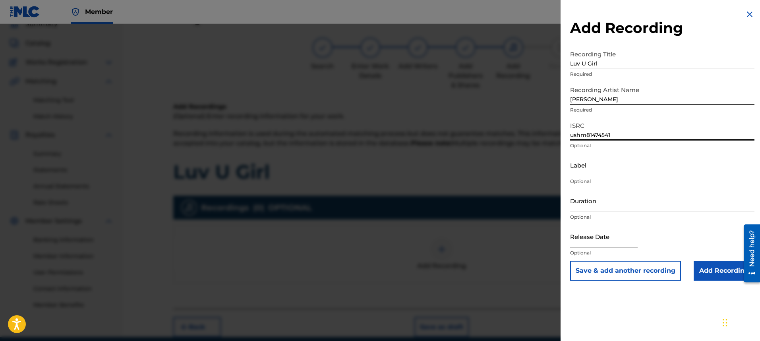
type input "ushm81474541"
click at [620, 171] on input "Label" at bounding box center [662, 165] width 184 height 23
type input "[PERSON_NAME]"
click at [620, 205] on input "Duration" at bounding box center [662, 201] width 184 height 23
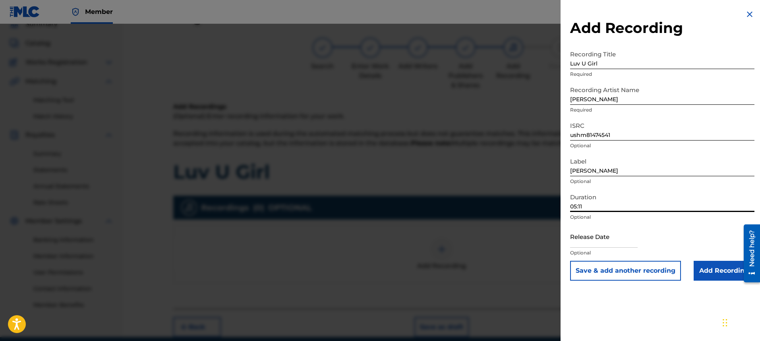
type input "05:11"
click at [608, 243] on input "text" at bounding box center [604, 236] width 68 height 23
select select "7"
select select "2025"
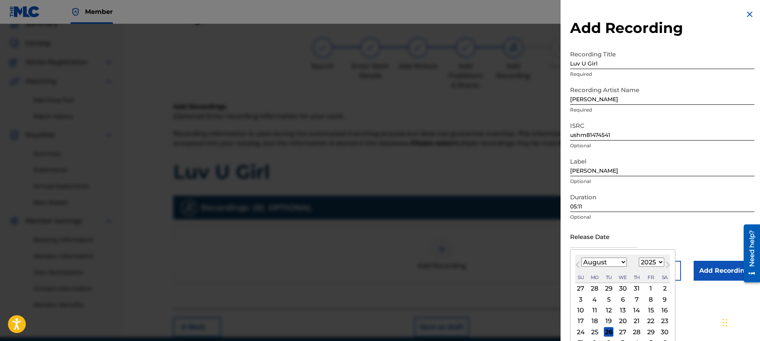
click at [590, 261] on select "January February March April May June July August September October November De…" at bounding box center [604, 262] width 46 height 9
click at [581, 258] on select "January February March April May June July August September October November De…" at bounding box center [604, 262] width 46 height 9
click at [584, 333] on div "24" at bounding box center [581, 332] width 10 height 10
type input "[DATE]"
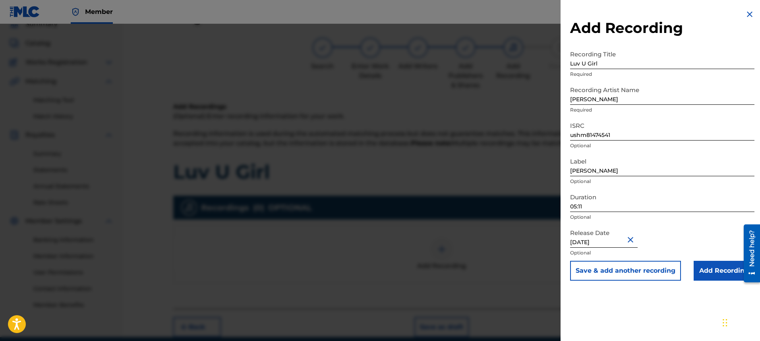
click at [615, 241] on input "[DATE]" at bounding box center [604, 236] width 68 height 23
select select "7"
select select "2025"
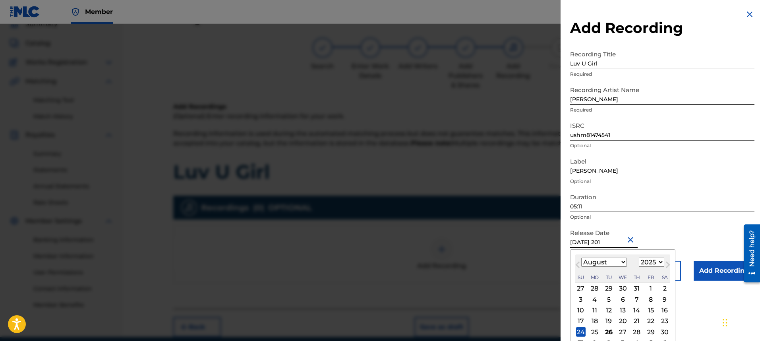
type input "[DATE]"
select select "2014"
type input "[DATE]"
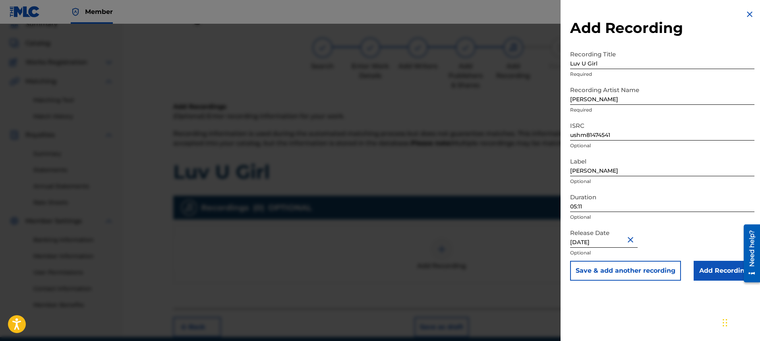
scroll to position [70, 0]
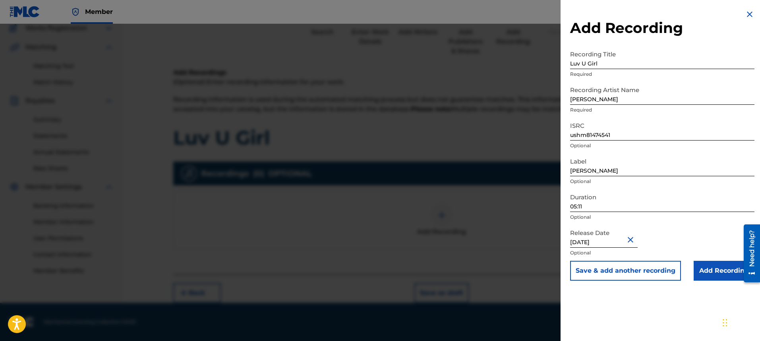
click at [722, 273] on input "Add Recording" at bounding box center [724, 271] width 61 height 20
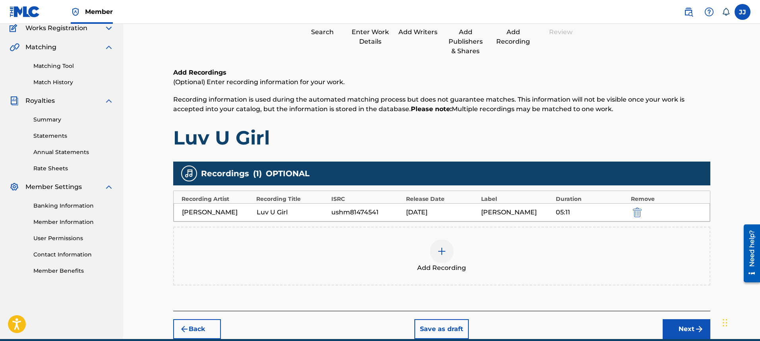
click at [684, 328] on button "Next" at bounding box center [687, 330] width 48 height 20
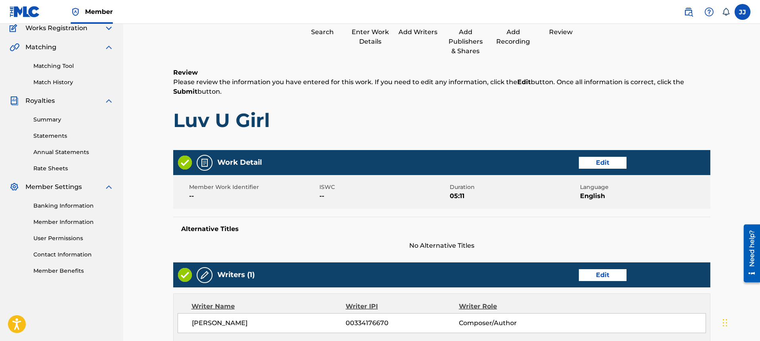
scroll to position [36, 0]
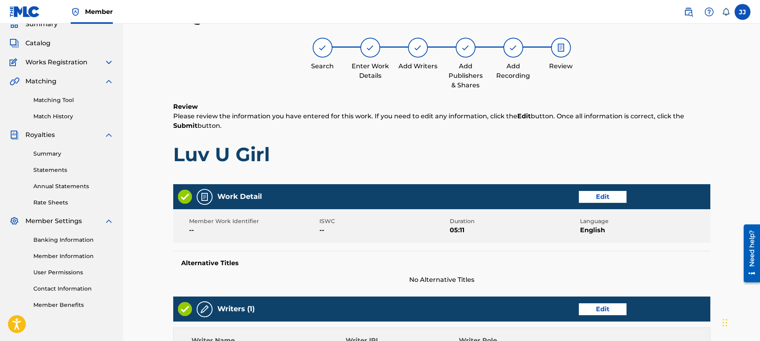
click at [607, 199] on button "Edit" at bounding box center [603, 197] width 48 height 12
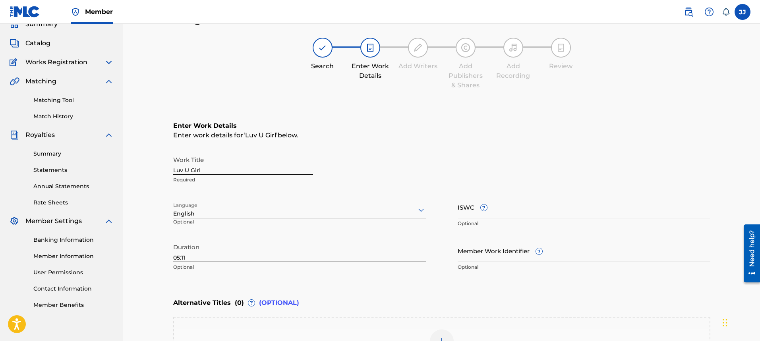
click at [249, 322] on div "Add Alternative Title" at bounding box center [441, 346] width 537 height 59
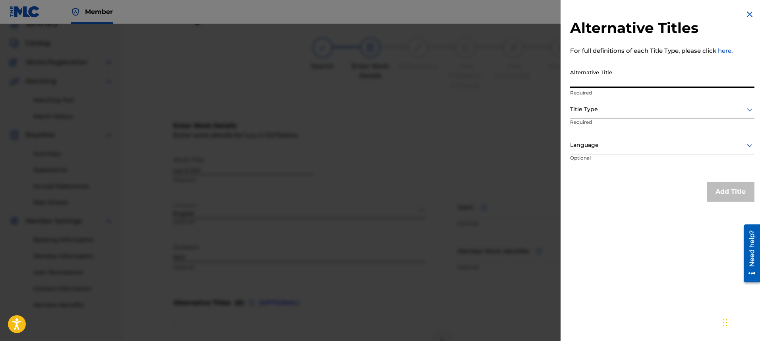
click at [637, 77] on input "Alternative Title" at bounding box center [662, 76] width 184 height 23
type input "Like it or Not"
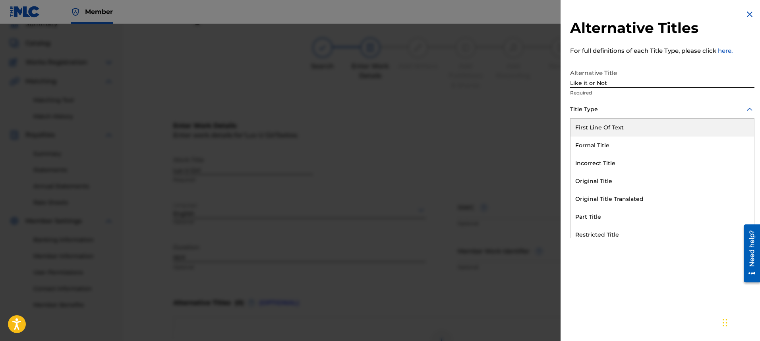
click at [637, 113] on div at bounding box center [662, 110] width 184 height 10
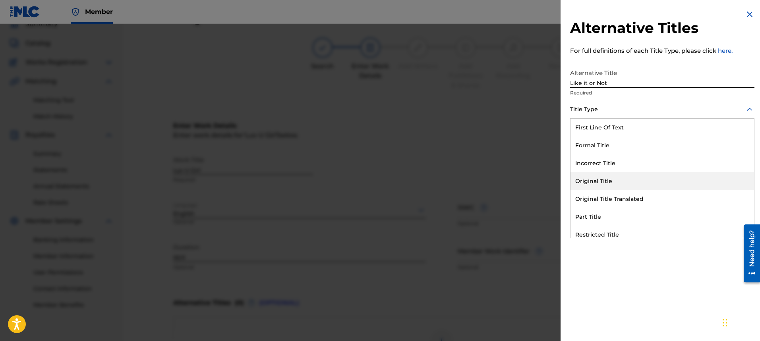
click at [600, 180] on div "Original Title" at bounding box center [663, 181] width 184 height 18
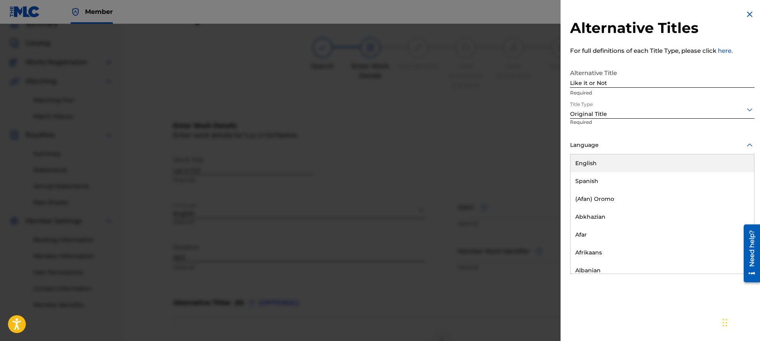
click at [747, 145] on icon at bounding box center [750, 146] width 10 height 10
click at [622, 163] on div "English" at bounding box center [663, 164] width 184 height 18
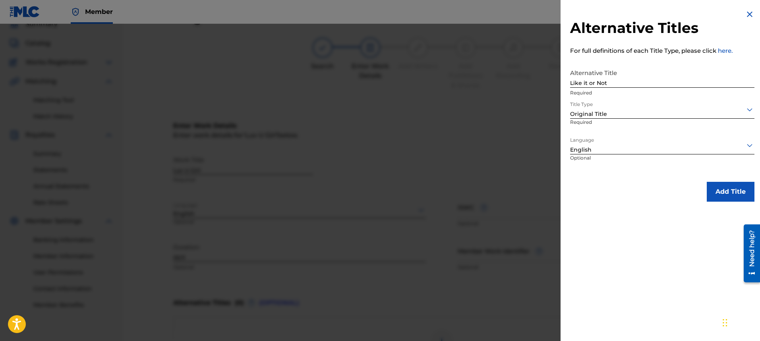
click at [727, 196] on button "Add Title" at bounding box center [731, 192] width 48 height 20
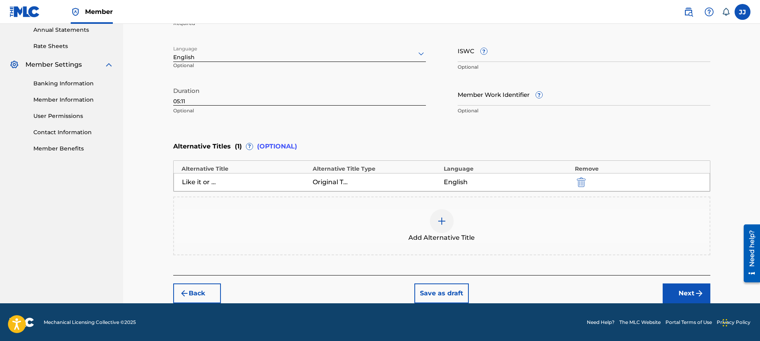
scroll to position [193, 0]
click at [442, 219] on img at bounding box center [442, 221] width 10 height 10
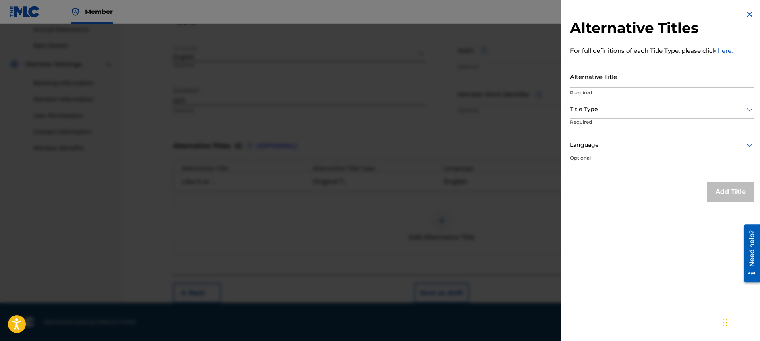
click at [617, 83] on input "Alternative Title" at bounding box center [662, 76] width 184 height 23
type input "Love You Girl"
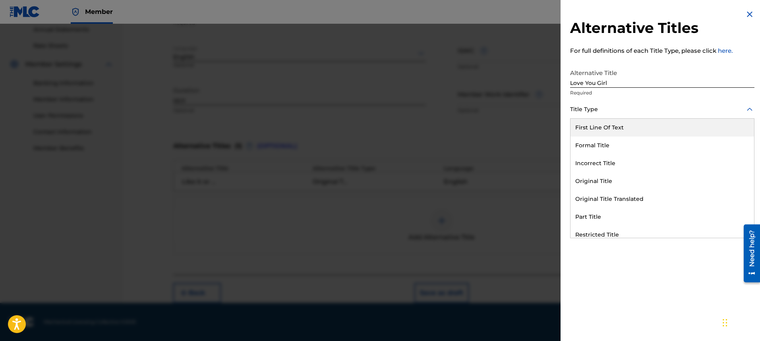
click at [745, 111] on icon at bounding box center [750, 110] width 10 height 10
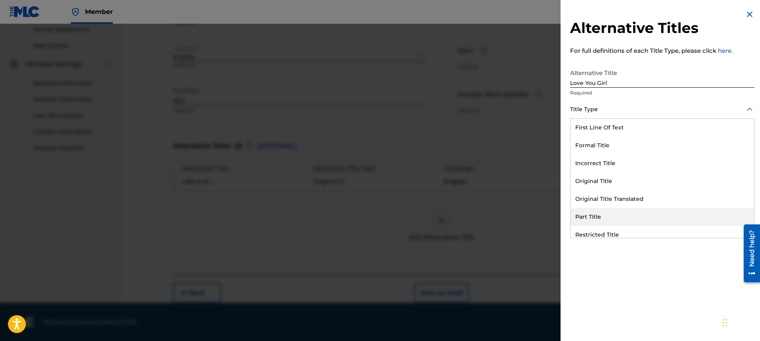
click at [599, 215] on div "Part Title" at bounding box center [663, 217] width 184 height 18
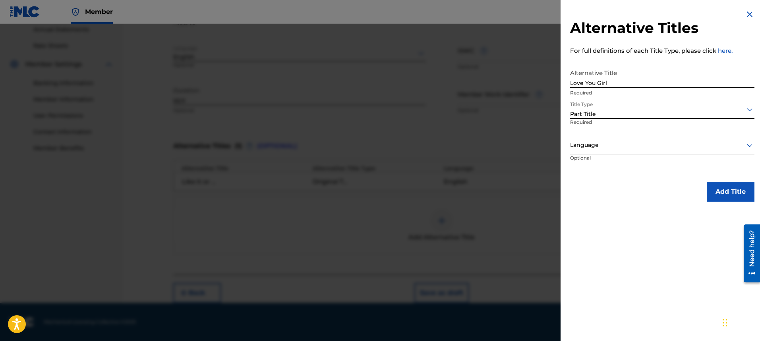
drag, startPoint x: 746, startPoint y: 145, endPoint x: 737, endPoint y: 152, distance: 11.6
click at [747, 146] on icon at bounding box center [750, 145] width 6 height 3
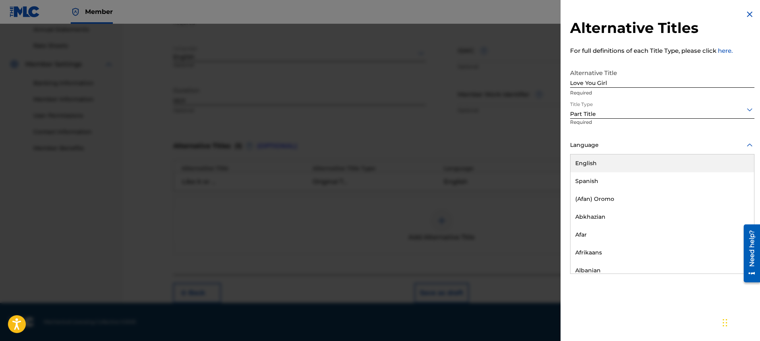
click at [622, 165] on div "English" at bounding box center [663, 164] width 184 height 18
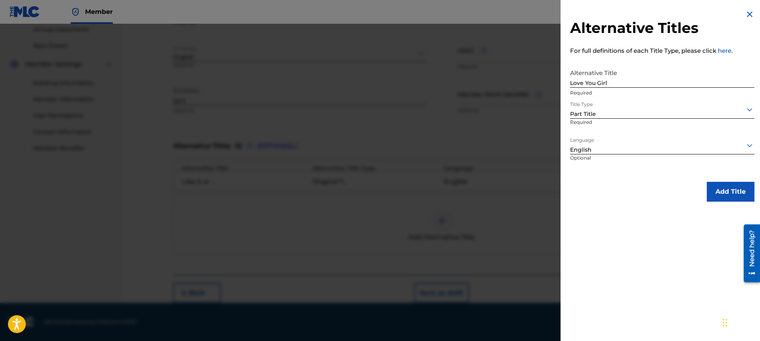
click at [735, 190] on button "Add Title" at bounding box center [731, 192] width 48 height 20
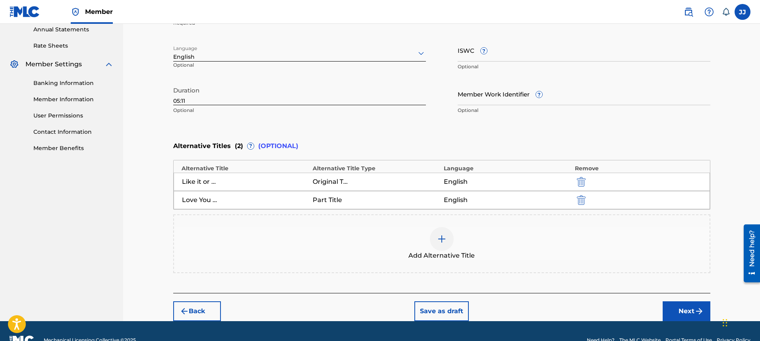
click at [689, 311] on button "Next" at bounding box center [687, 312] width 48 height 20
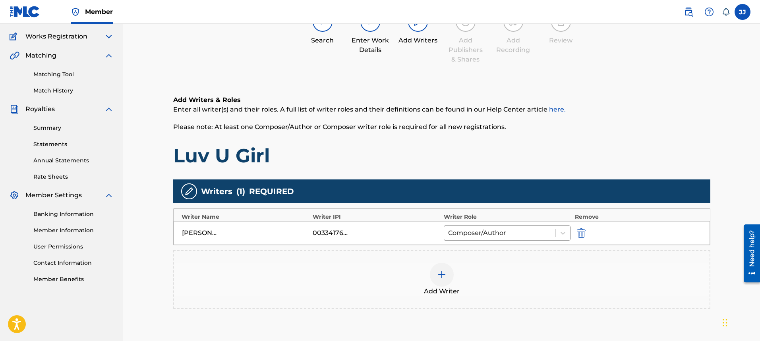
scroll to position [36, 0]
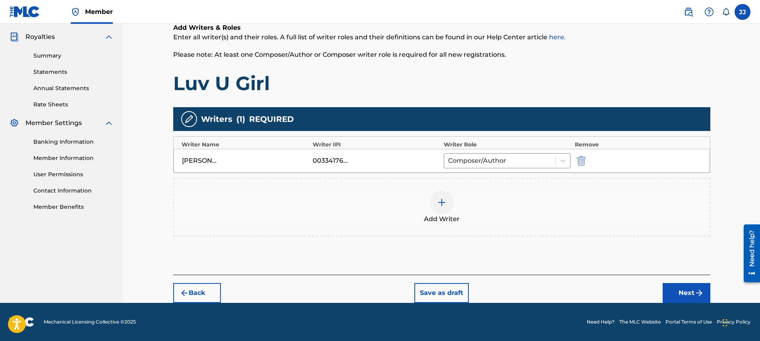
click at [696, 297] on img "submit" at bounding box center [700, 294] width 10 height 10
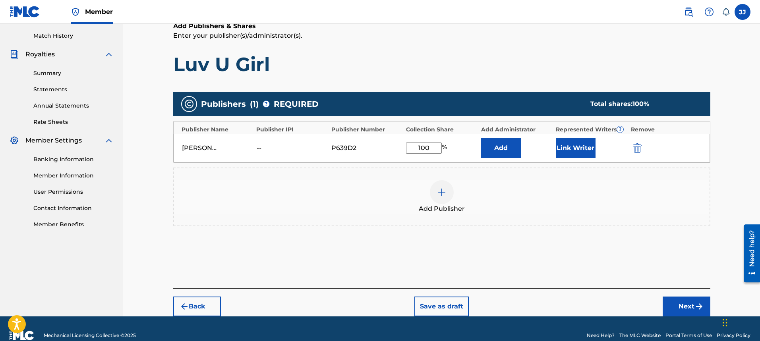
scroll to position [130, 0]
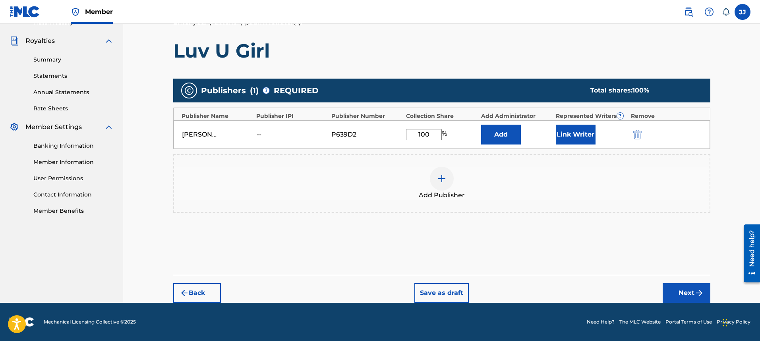
click at [695, 292] on img "submit" at bounding box center [700, 294] width 10 height 10
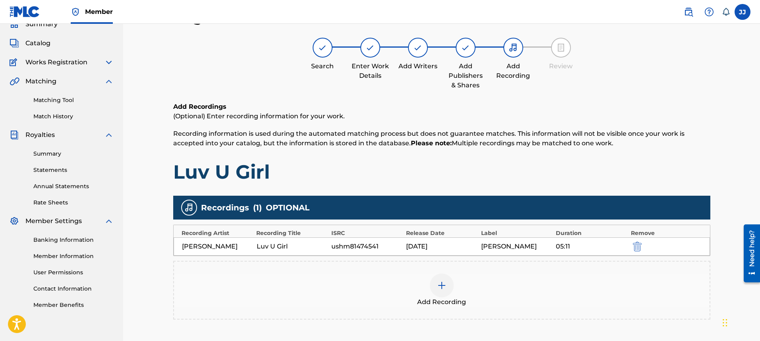
scroll to position [106, 0]
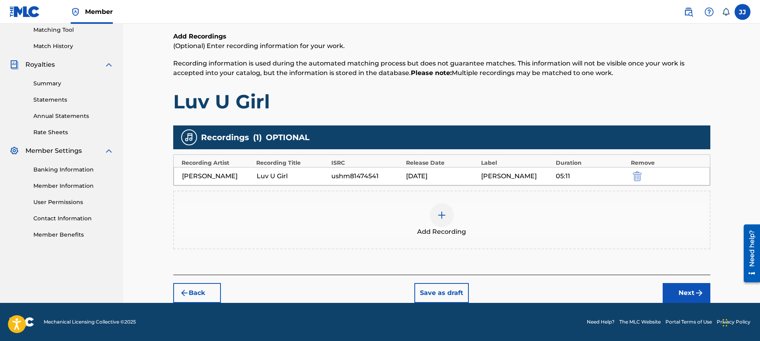
click at [689, 293] on button "Next" at bounding box center [687, 293] width 48 height 20
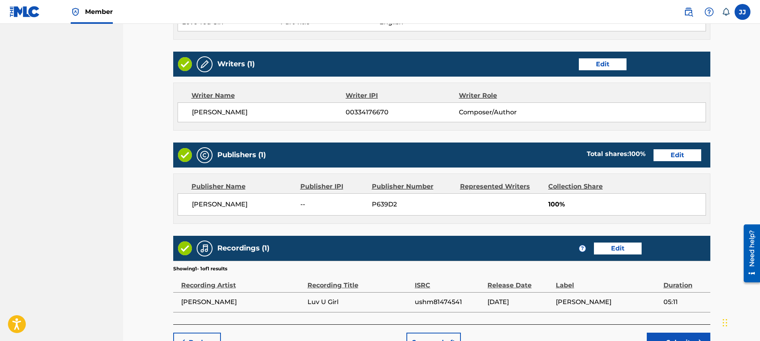
scroll to position [384, 0]
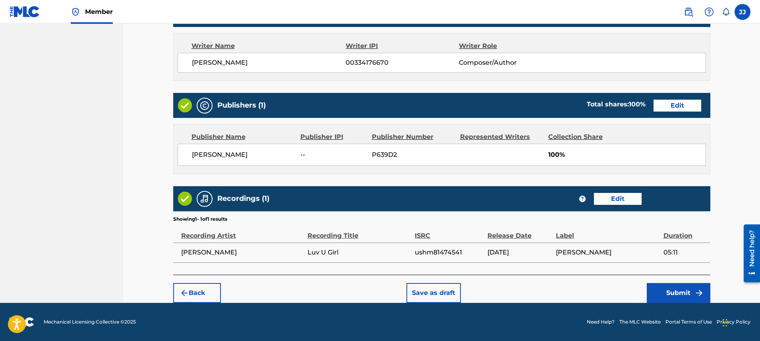
click at [685, 297] on button "Submit" at bounding box center [679, 293] width 64 height 20
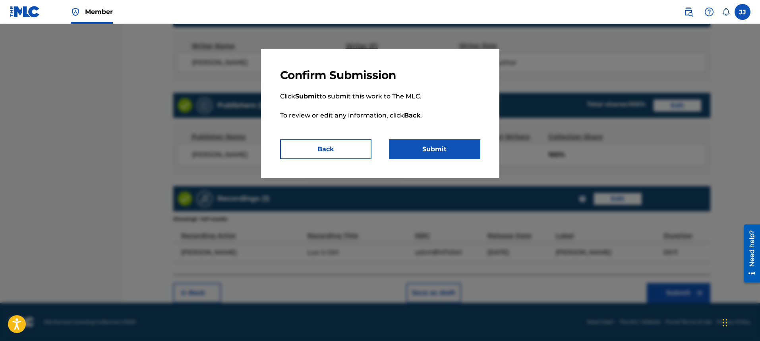
click at [440, 145] on button "Submit" at bounding box center [434, 149] width 91 height 20
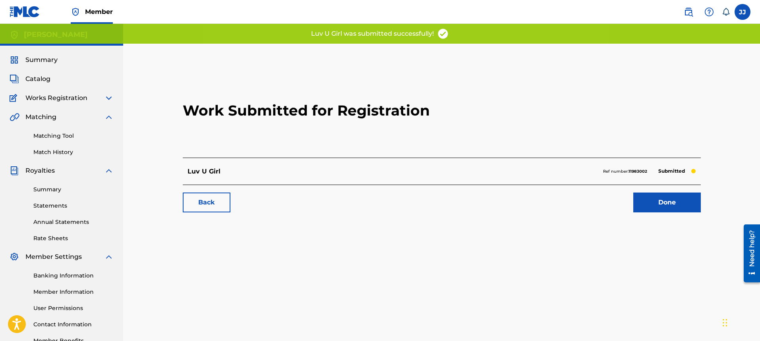
click at [657, 200] on link "Done" at bounding box center [667, 203] width 68 height 20
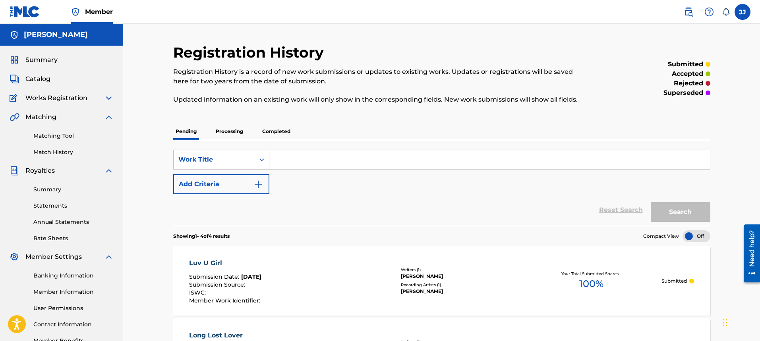
click at [32, 80] on span "Catalog" at bounding box center [37, 79] width 25 height 10
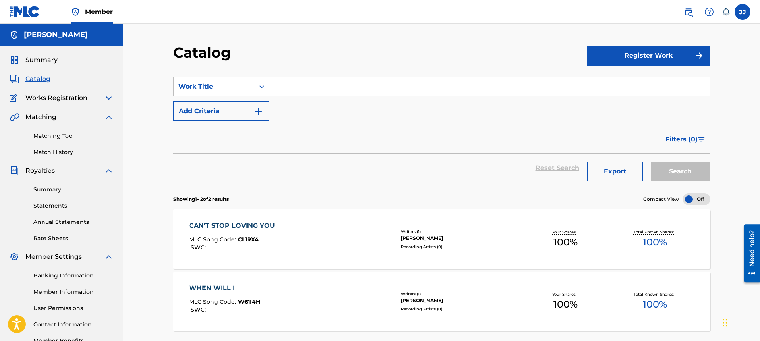
click at [47, 60] on span "Summary" at bounding box center [41, 60] width 32 height 10
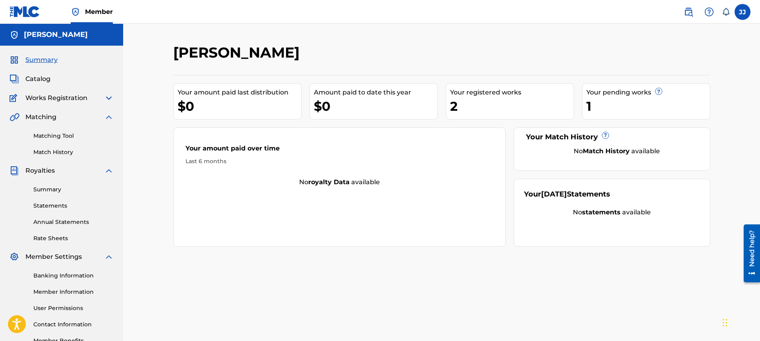
drag, startPoint x: 631, startPoint y: 97, endPoint x: 615, endPoint y: 96, distance: 16.3
click at [631, 97] on div "Your pending works ?" at bounding box center [649, 93] width 124 height 10
click at [611, 98] on div "1" at bounding box center [649, 106] width 124 height 18
click at [108, 99] on img at bounding box center [109, 98] width 10 height 10
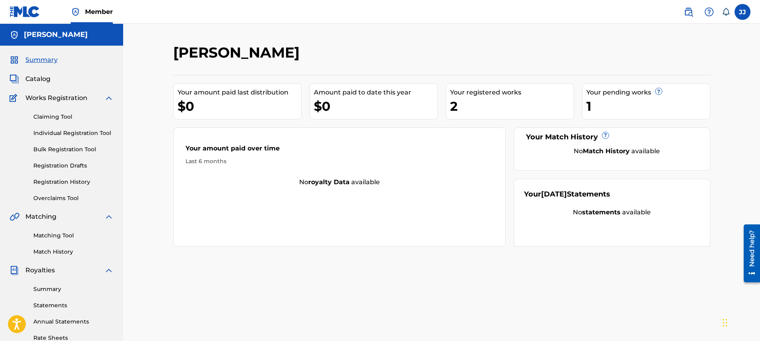
click at [19, 78] on img at bounding box center [15, 79] width 10 height 10
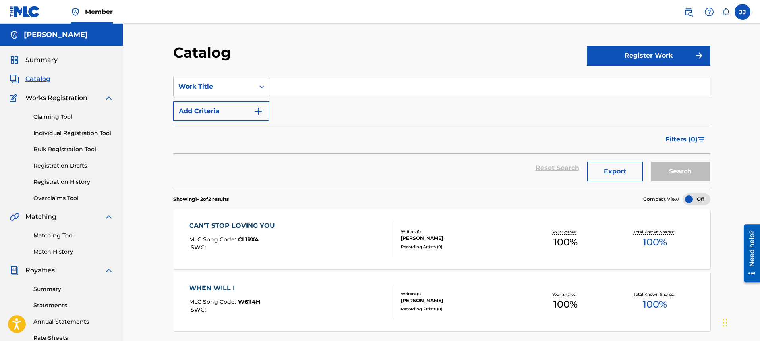
click at [760, 300] on div "Catalog Register Work SearchWithCriteria78c560ec-7d15-417e-b481-46e8c04f632e Wo…" at bounding box center [441, 239] width 637 height 431
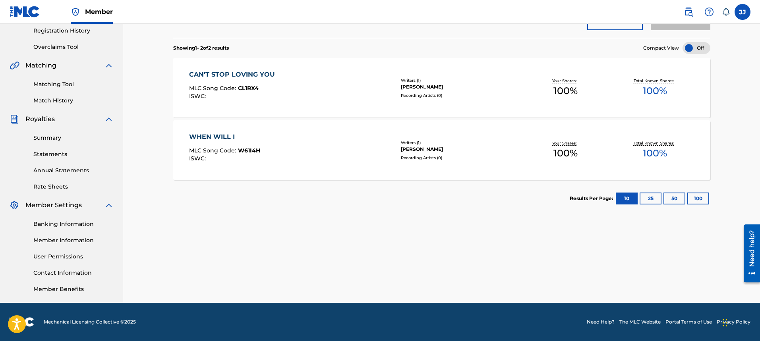
click at [653, 199] on button "25" at bounding box center [651, 199] width 22 height 12
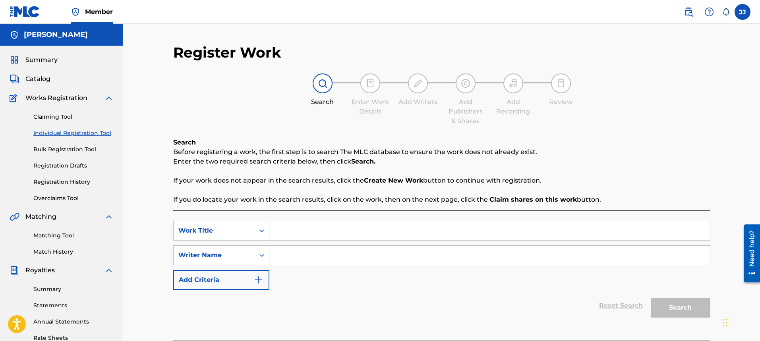
scroll to position [151, 0]
